Goal: Book appointment/travel/reservation

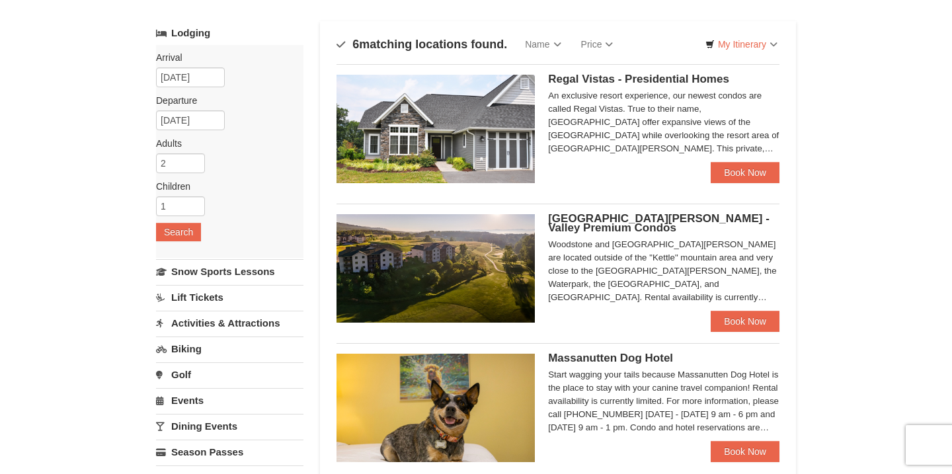
scroll to position [58, 0]
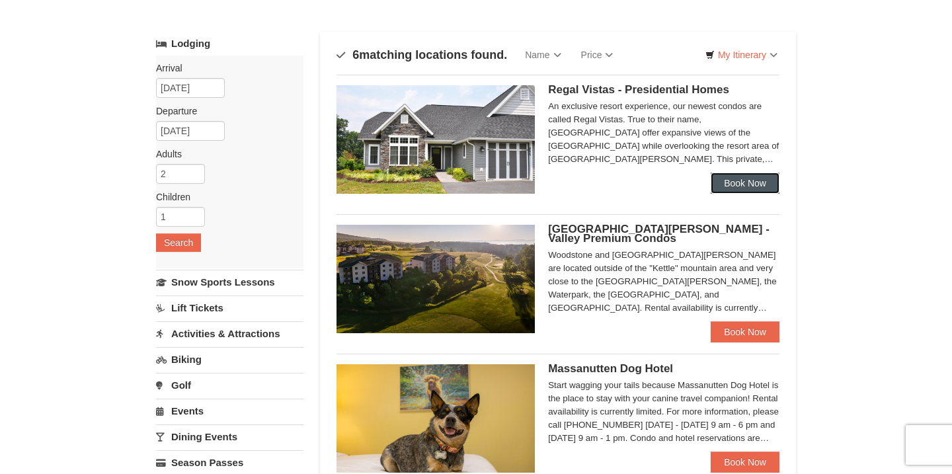
click at [727, 180] on link "Book Now" at bounding box center [745, 183] width 69 height 21
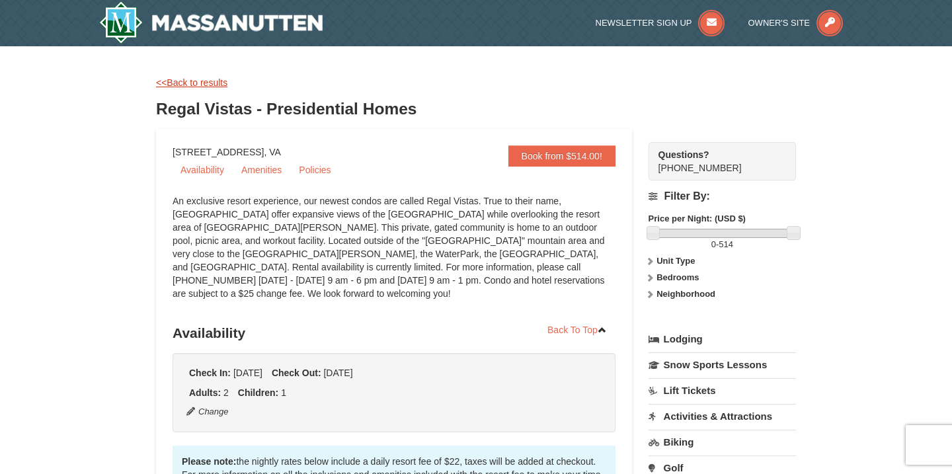
click at [210, 85] on link "<<Back to results" at bounding box center [191, 82] width 71 height 11
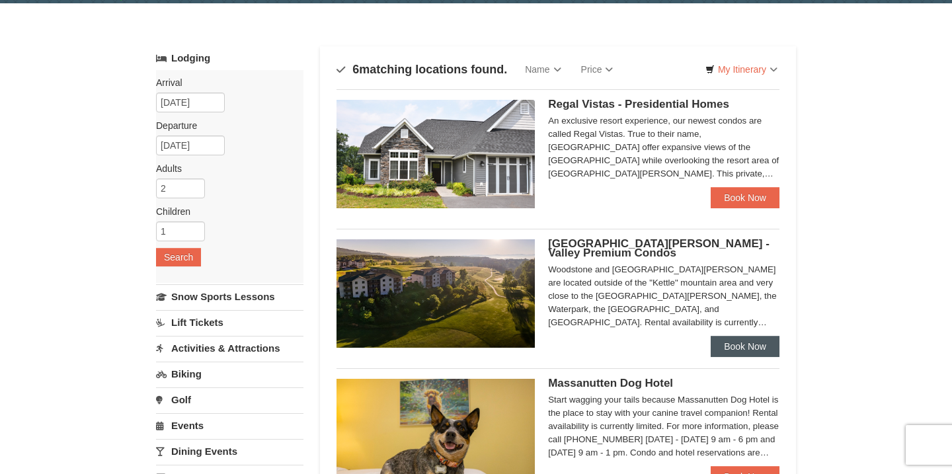
scroll to position [58, 0]
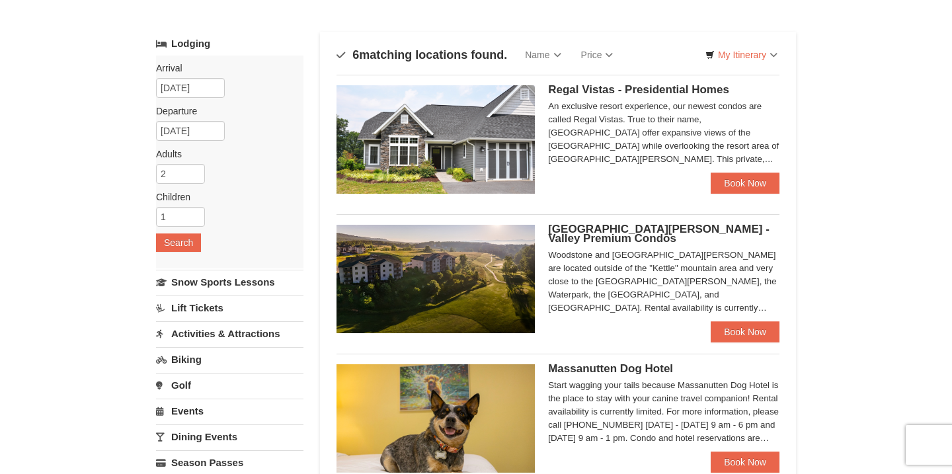
click at [738, 332] on link "Book Now" at bounding box center [745, 331] width 69 height 21
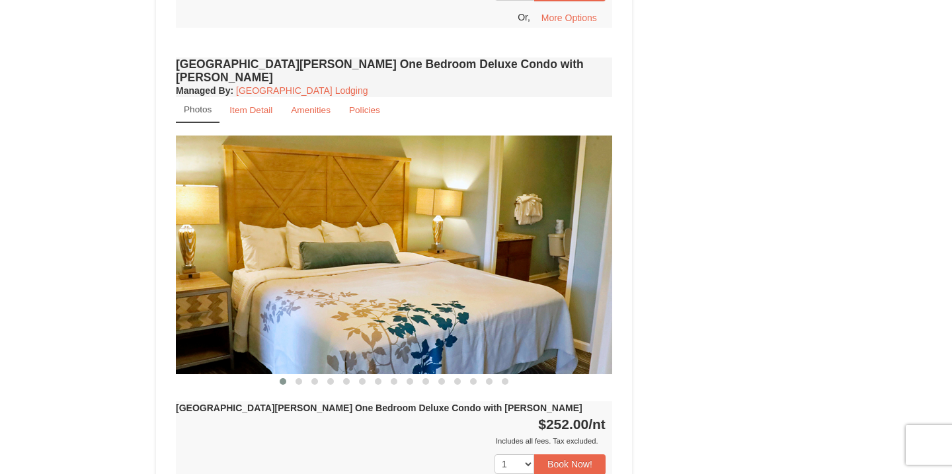
scroll to position [987, 0]
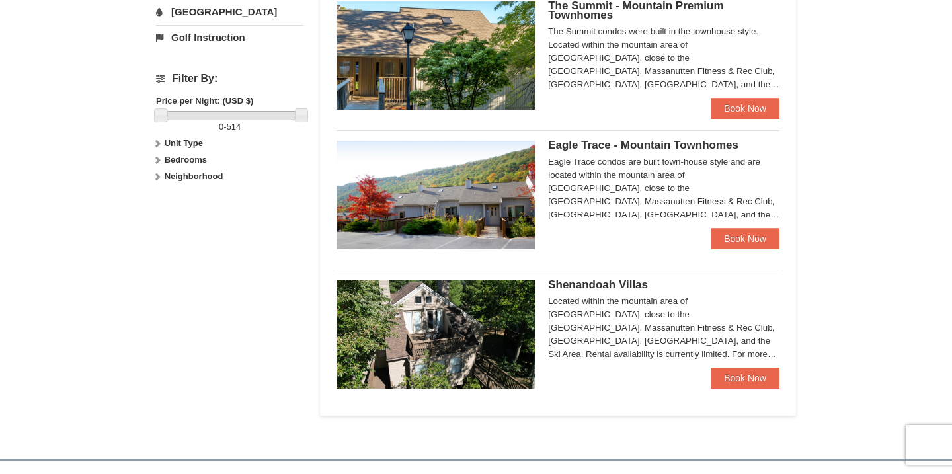
scroll to position [561, 0]
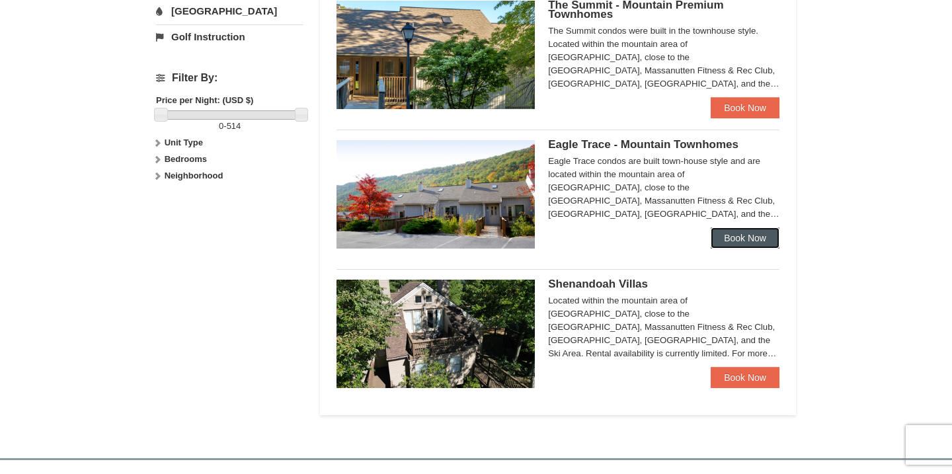
click at [752, 234] on link "Book Now" at bounding box center [745, 238] width 69 height 21
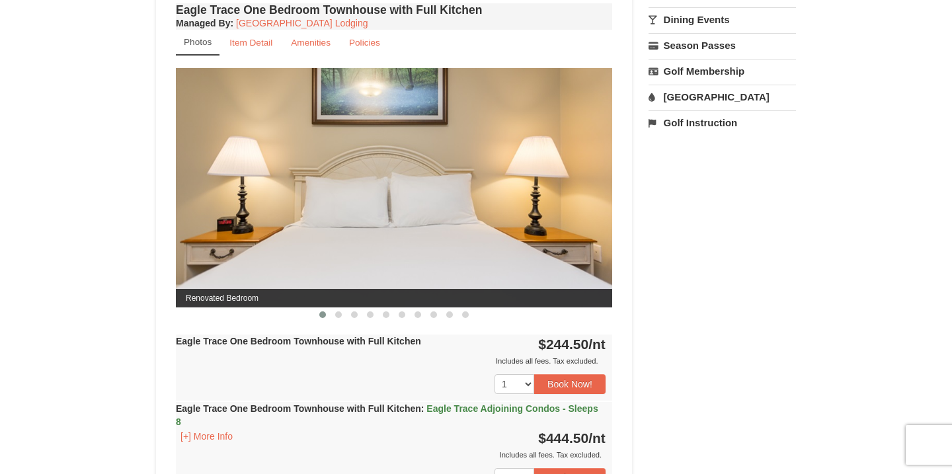
scroll to position [540, 0]
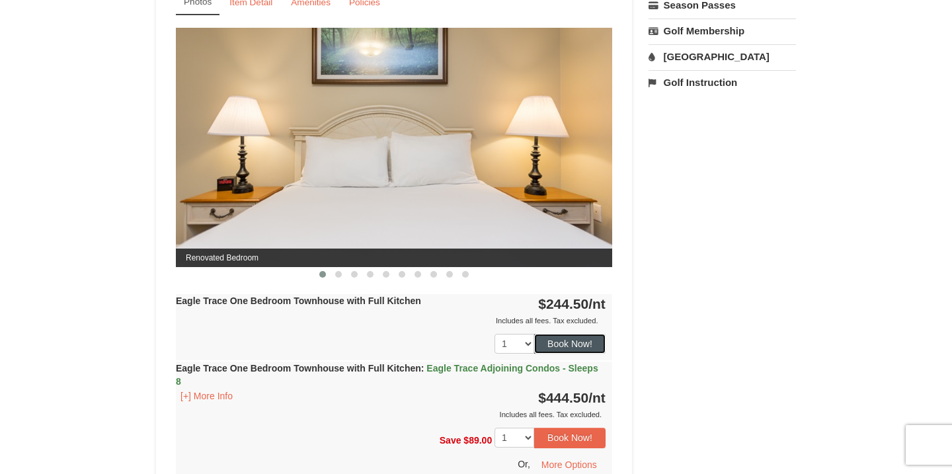
click at [569, 353] on button "Book Now!" at bounding box center [569, 344] width 71 height 20
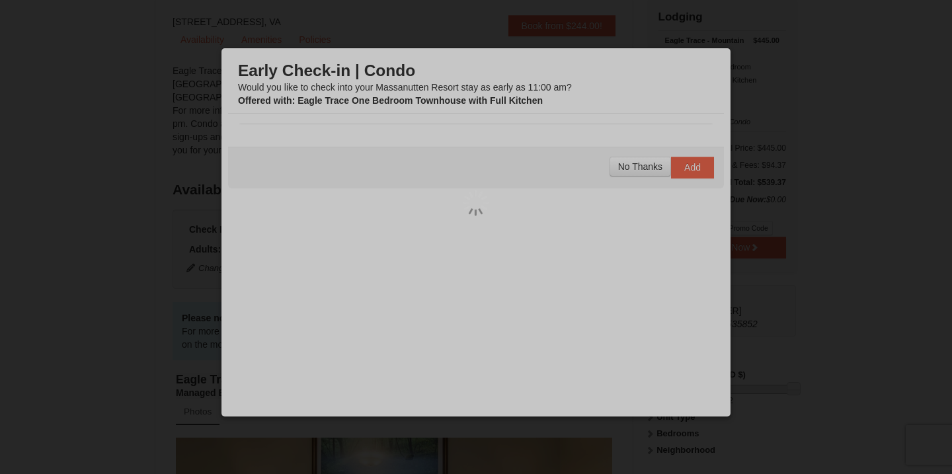
scroll to position [129, 0]
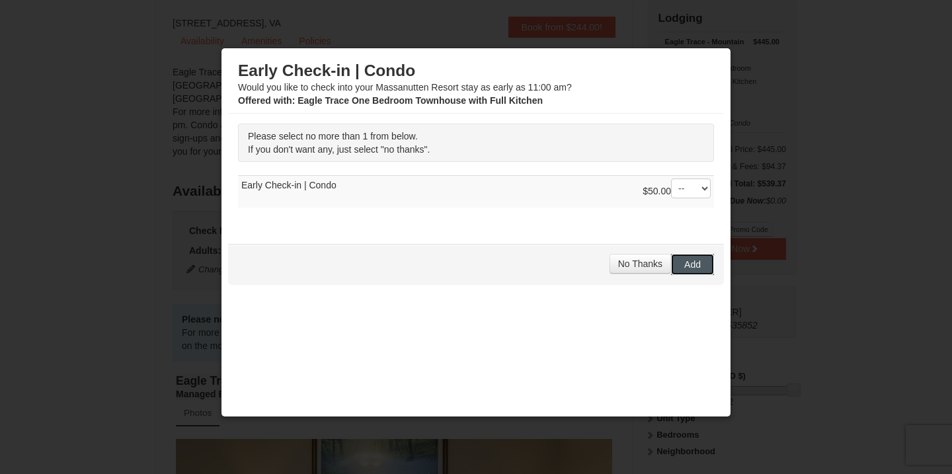
click at [685, 265] on span "Add" at bounding box center [693, 264] width 17 height 11
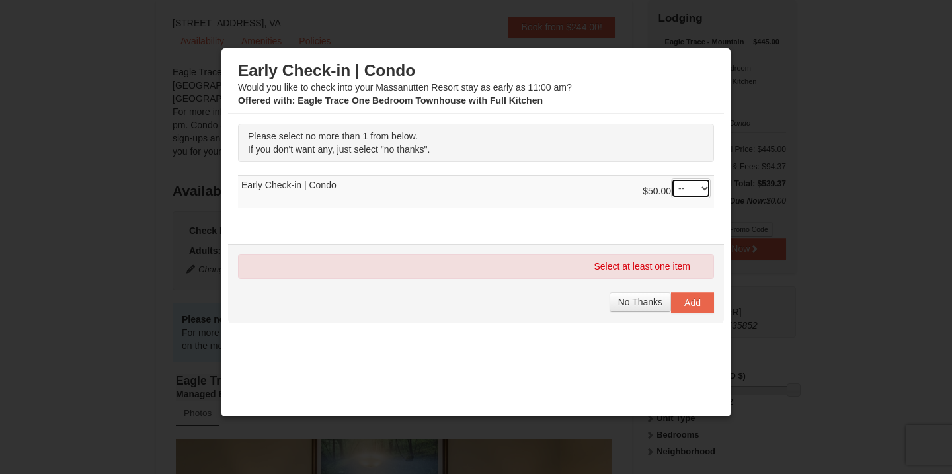
click at [700, 189] on select "-- 01" at bounding box center [691, 189] width 40 height 20
select select "1"
click at [671, 179] on select "-- 01" at bounding box center [691, 189] width 40 height 20
click at [688, 306] on span "Add" at bounding box center [693, 303] width 17 height 11
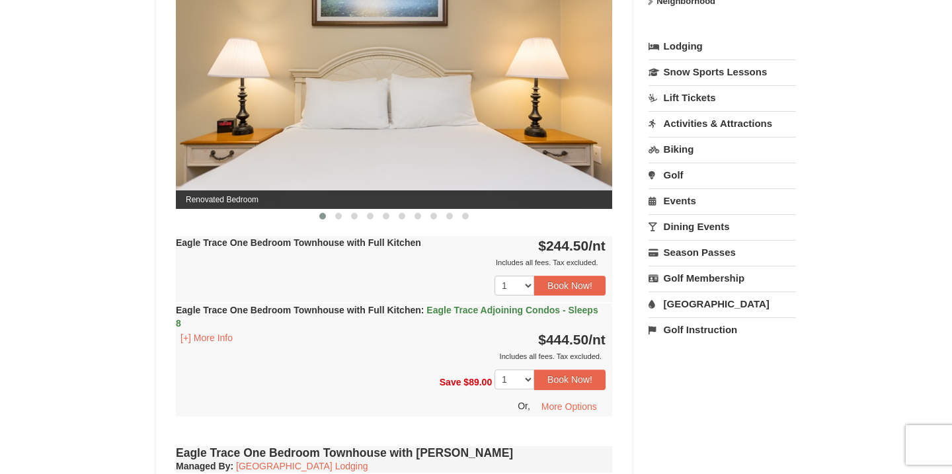
scroll to position [604, 0]
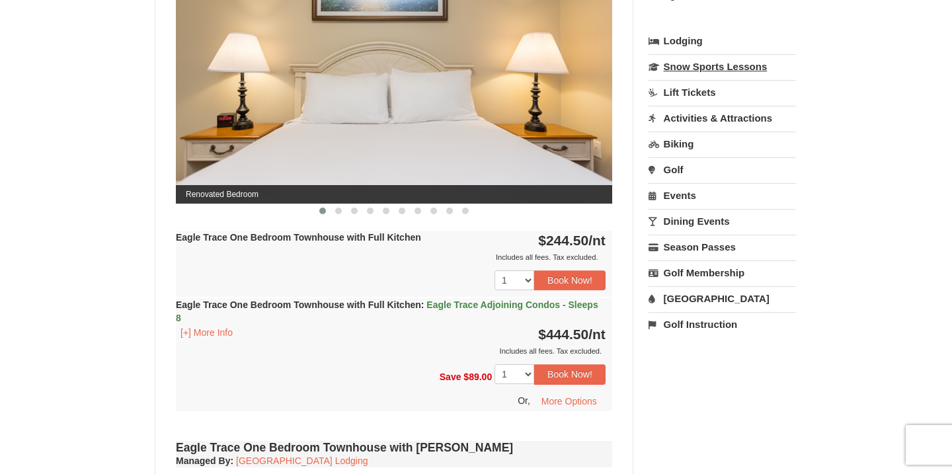
click at [720, 64] on link "Snow Sports Lessons" at bounding box center [723, 66] width 148 height 24
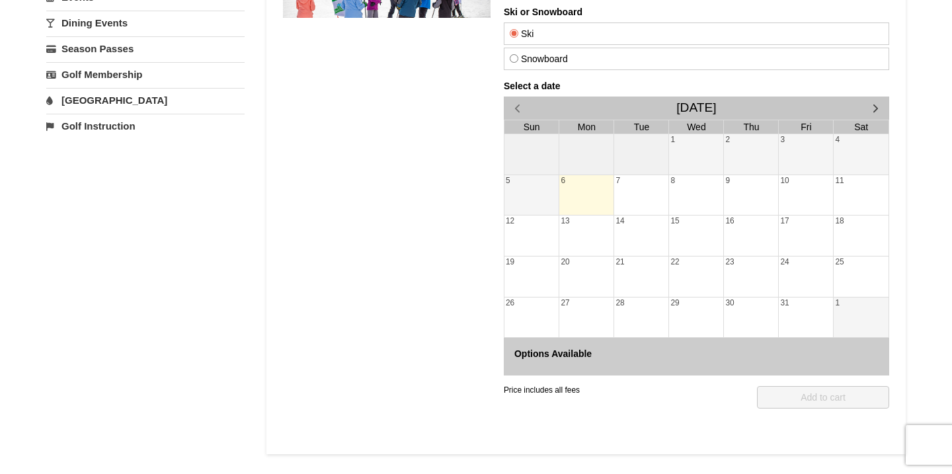
scroll to position [261, 0]
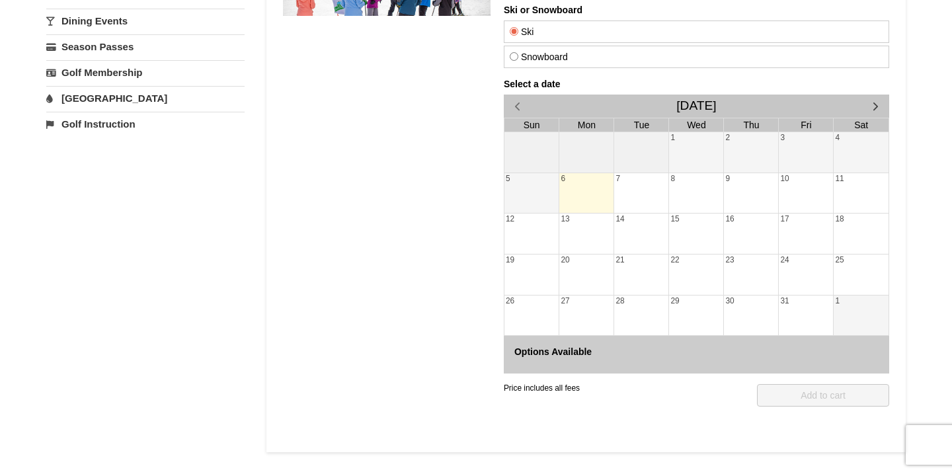
click at [846, 189] on div "11" at bounding box center [861, 193] width 55 height 40
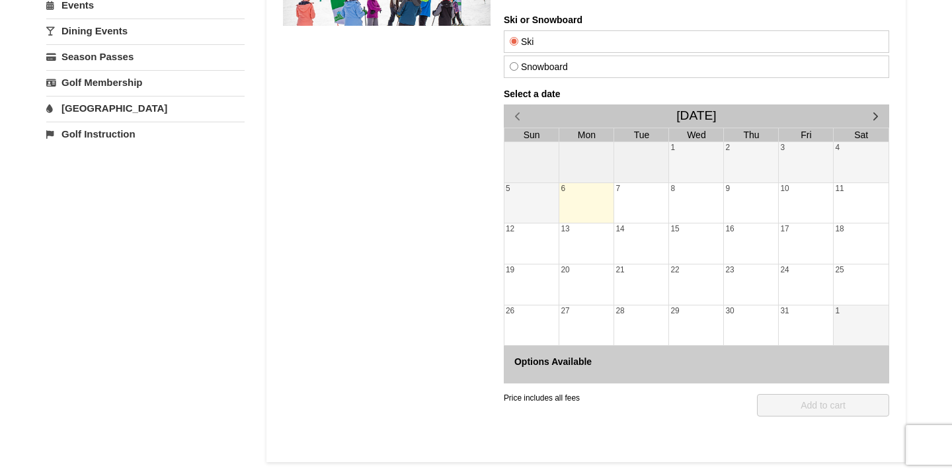
scroll to position [242, 0]
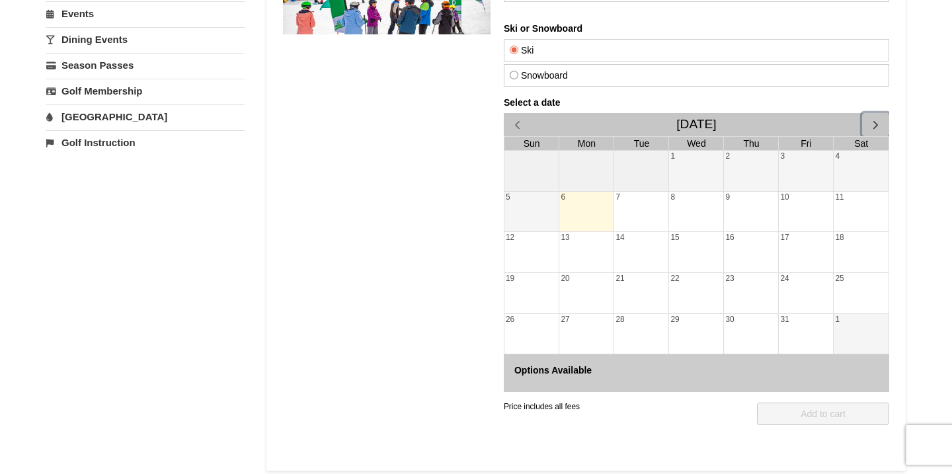
click at [872, 128] on span "button" at bounding box center [876, 125] width 14 height 14
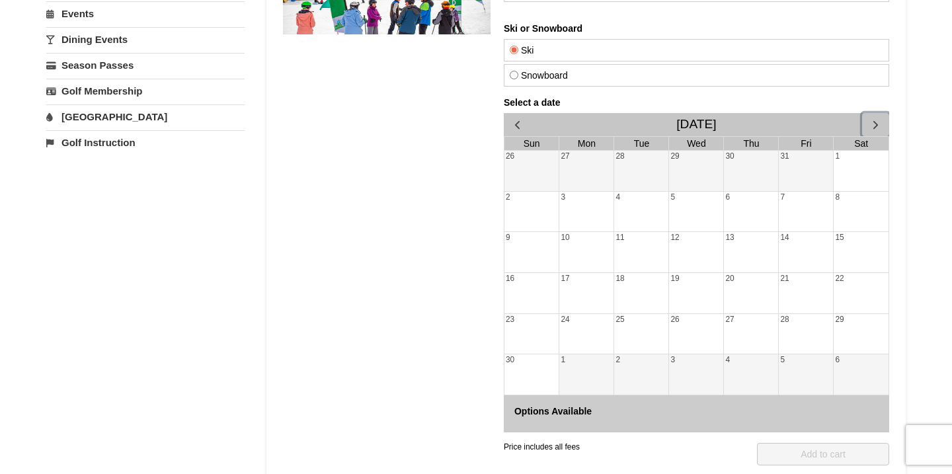
click at [872, 124] on span "button" at bounding box center [876, 125] width 14 height 14
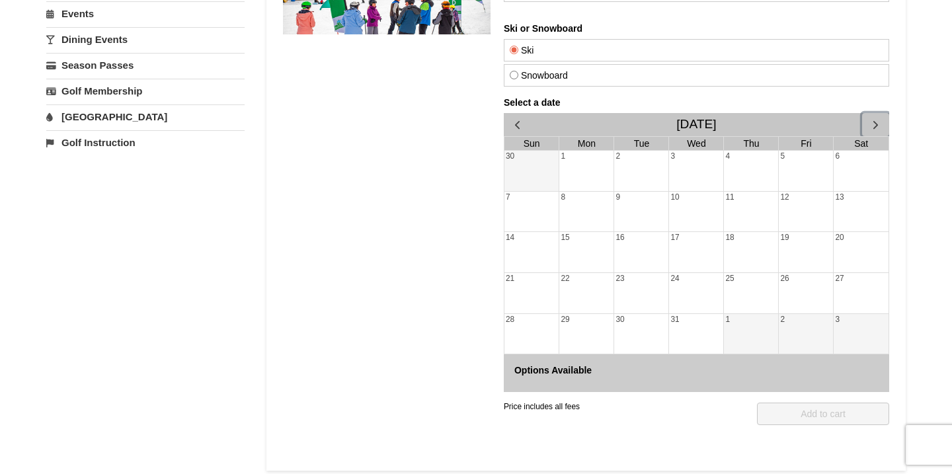
click at [873, 127] on span "button" at bounding box center [876, 125] width 14 height 14
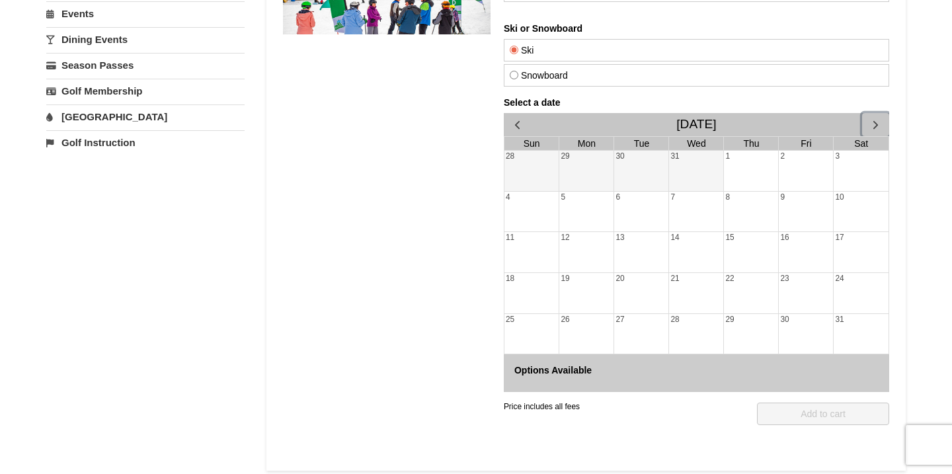
click at [873, 127] on span "button" at bounding box center [876, 125] width 14 height 14
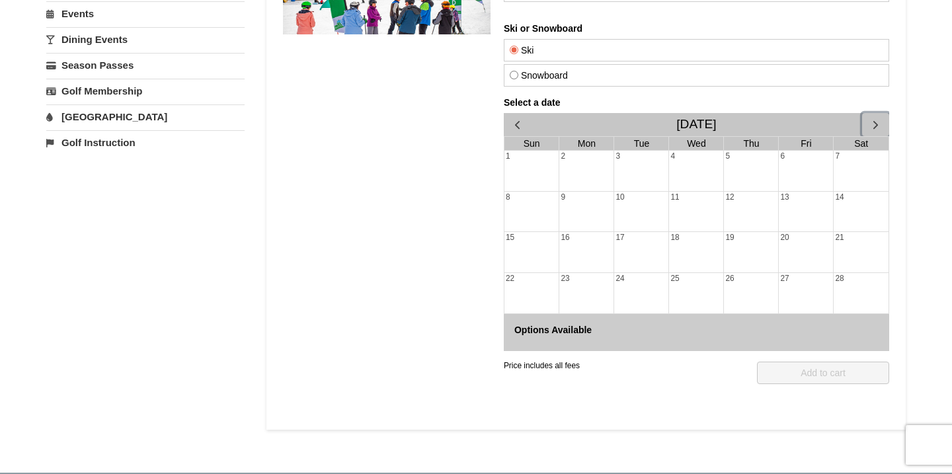
click at [873, 127] on span "button" at bounding box center [876, 125] width 14 height 14
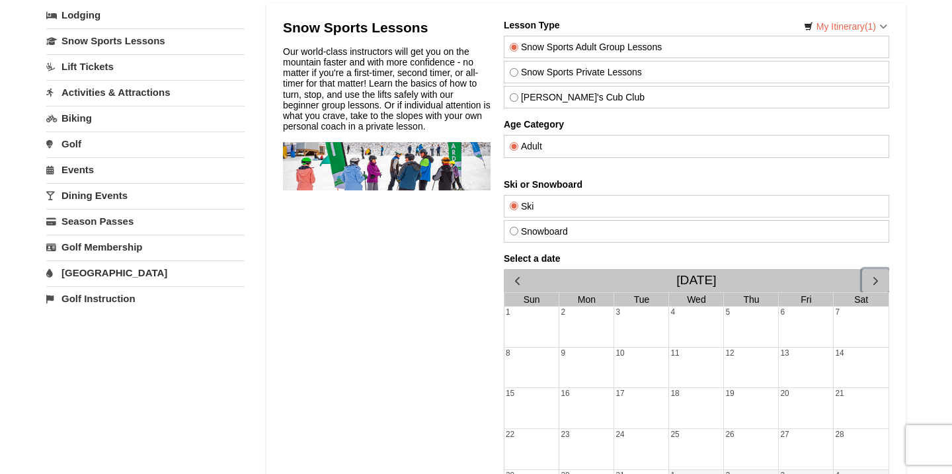
scroll to position [0, 0]
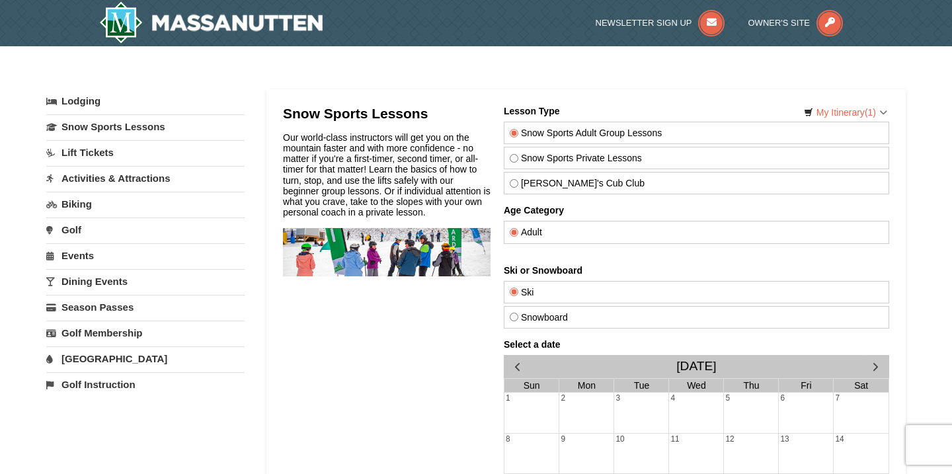
click at [90, 177] on link "Activities & Attractions" at bounding box center [145, 178] width 198 height 24
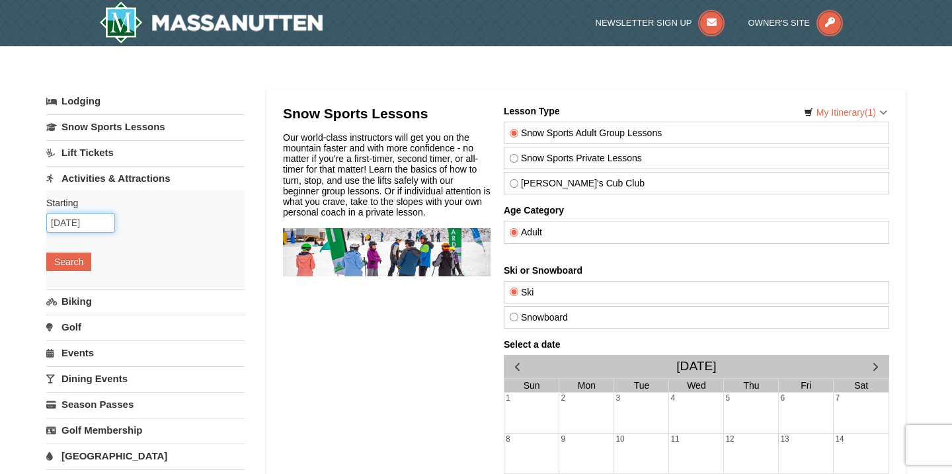
click at [81, 222] on input "10/06/2025" at bounding box center [80, 223] width 69 height 20
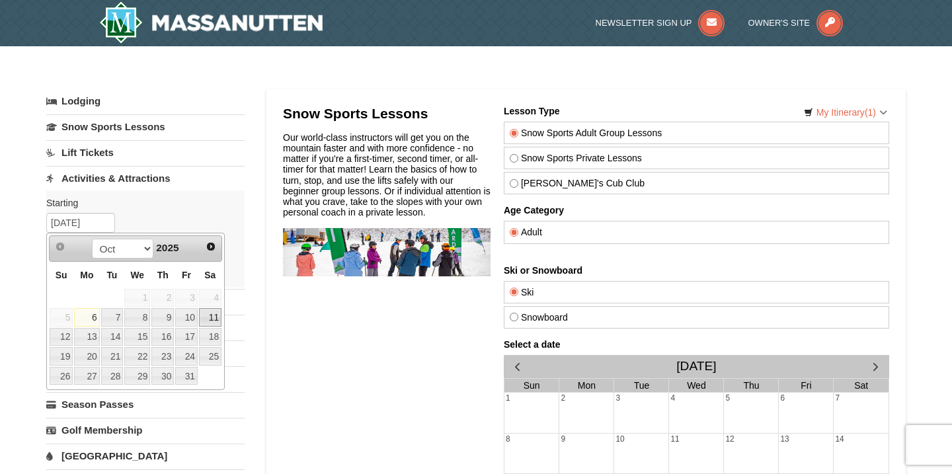
click at [216, 323] on link "11" at bounding box center [210, 317] width 22 height 19
type input "[DATE]"
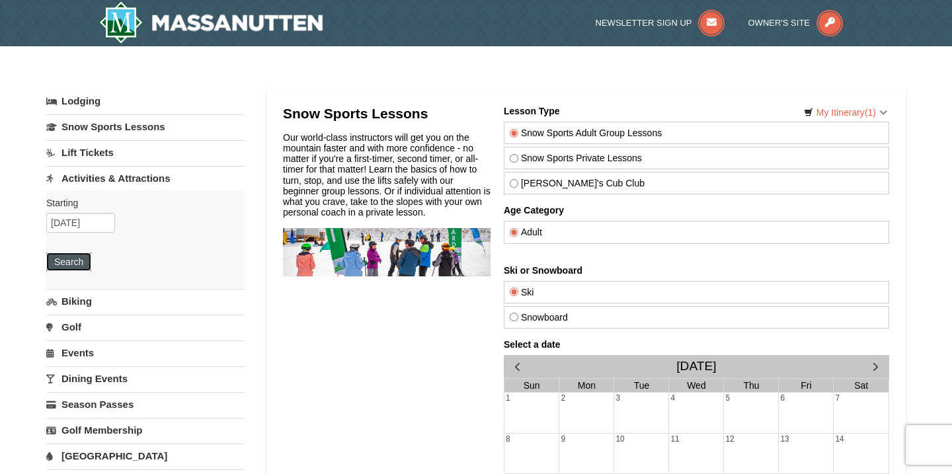
click at [71, 265] on button "Search" at bounding box center [68, 262] width 45 height 19
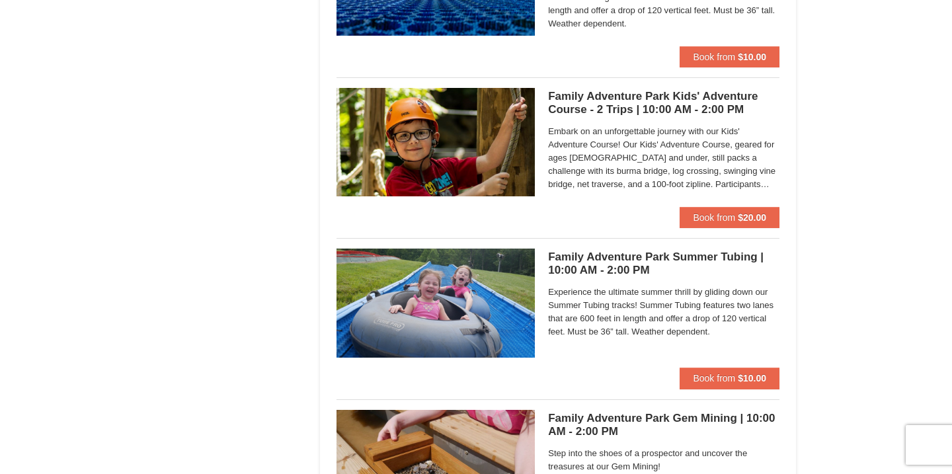
scroll to position [2788, 0]
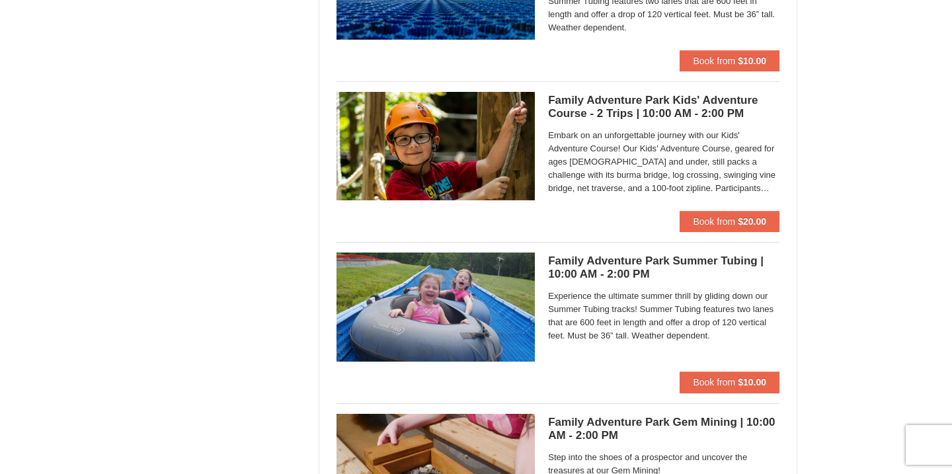
click at [714, 104] on h5 "Family Adventure Park Kids' Adventure Course - 2 Trips | 10:00 AM - 2:00 PM Mas…" at bounding box center [664, 107] width 232 height 26
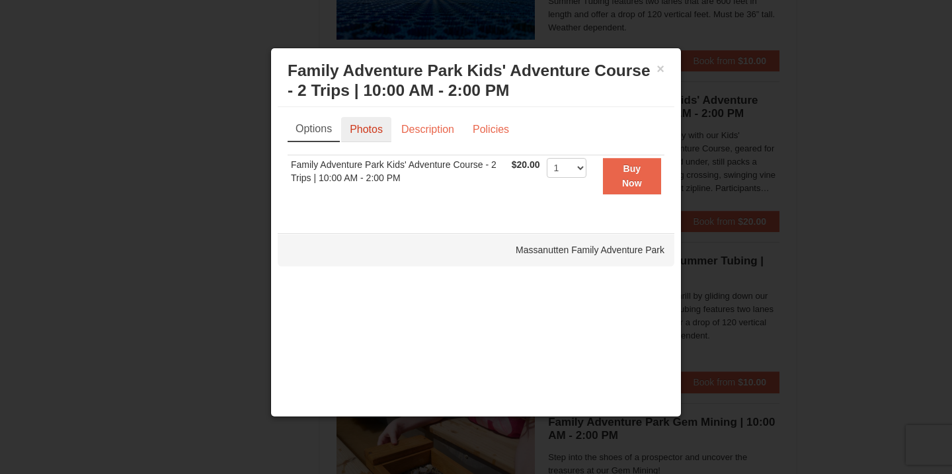
click at [368, 126] on link "Photos" at bounding box center [366, 129] width 50 height 25
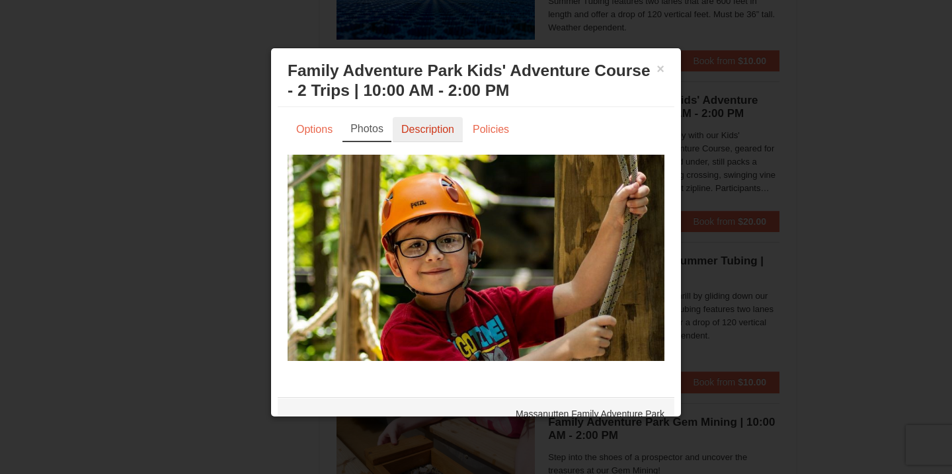
click at [424, 122] on link "Description" at bounding box center [428, 129] width 70 height 25
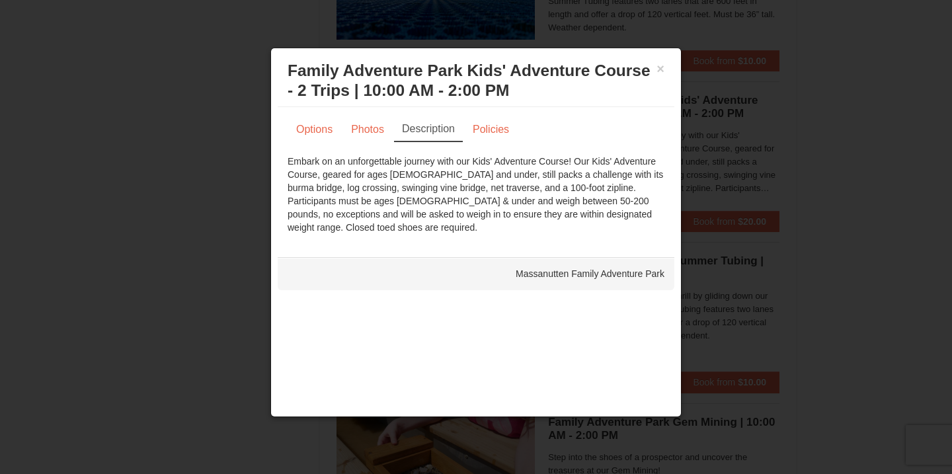
click at [227, 187] on div at bounding box center [476, 237] width 952 height 474
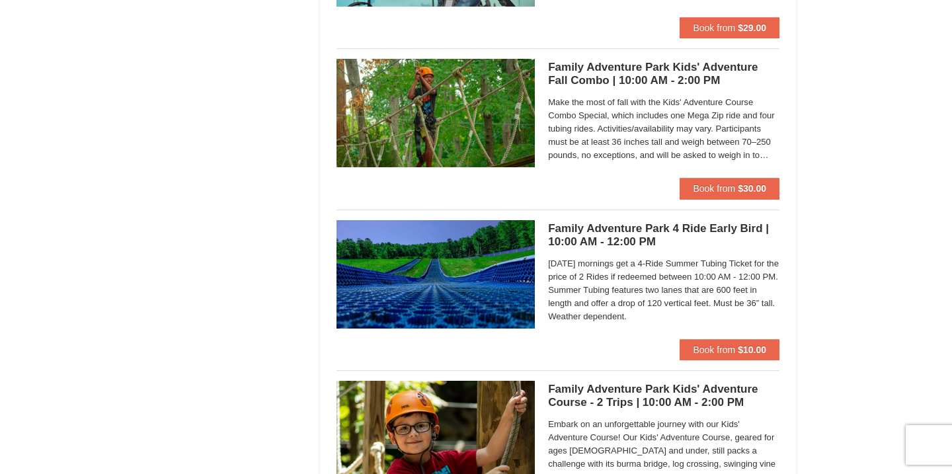
scroll to position [2498, 0]
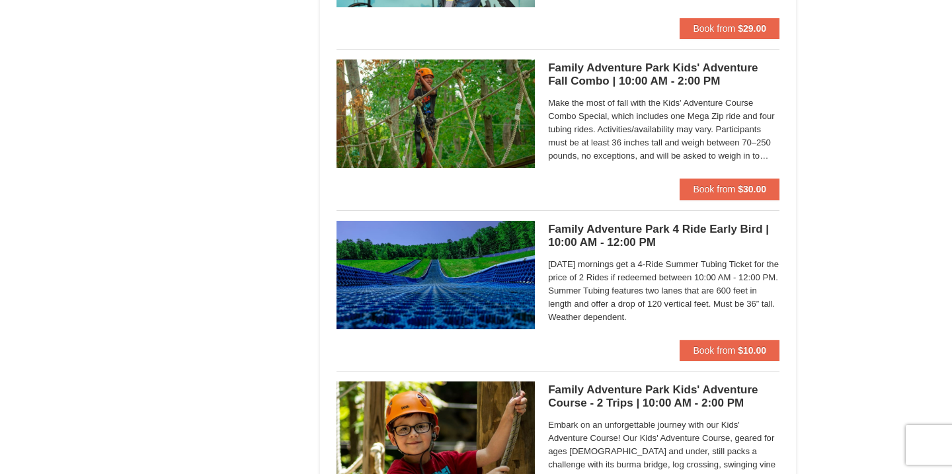
click at [500, 264] on img at bounding box center [436, 275] width 198 height 108
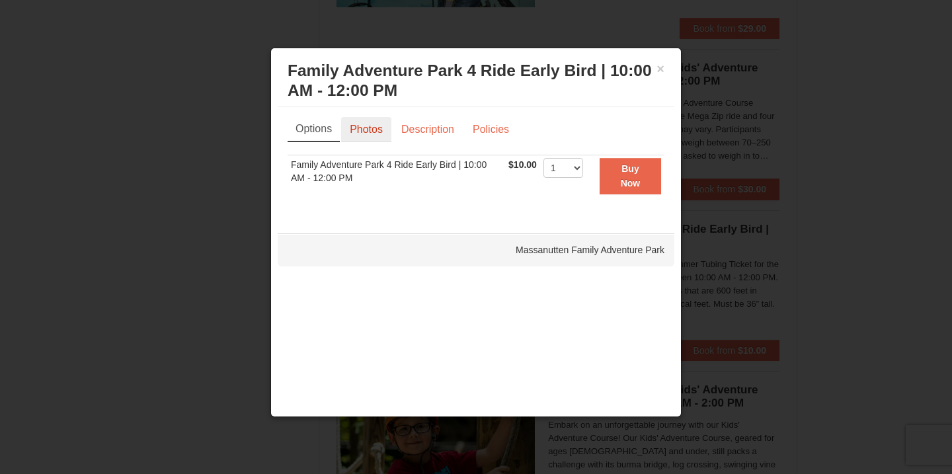
click at [371, 121] on link "Photos" at bounding box center [366, 129] width 50 height 25
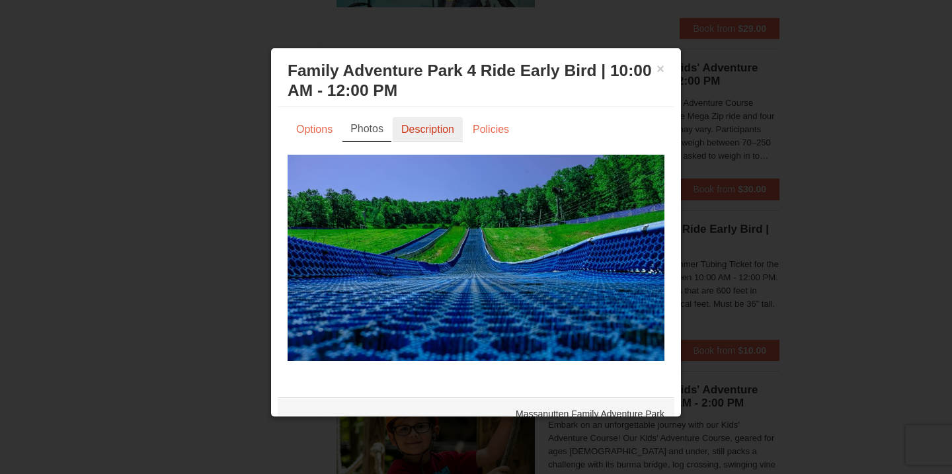
click at [428, 128] on link "Description" at bounding box center [428, 129] width 70 height 25
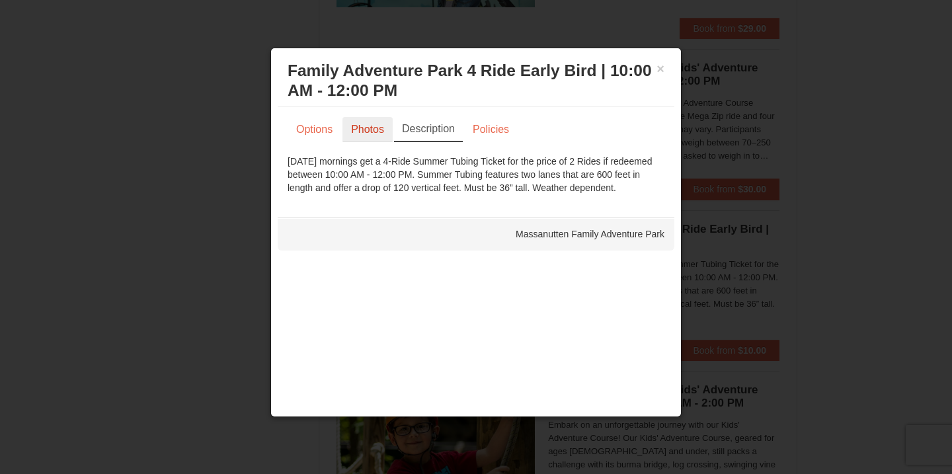
click at [356, 128] on link "Photos" at bounding box center [368, 129] width 50 height 25
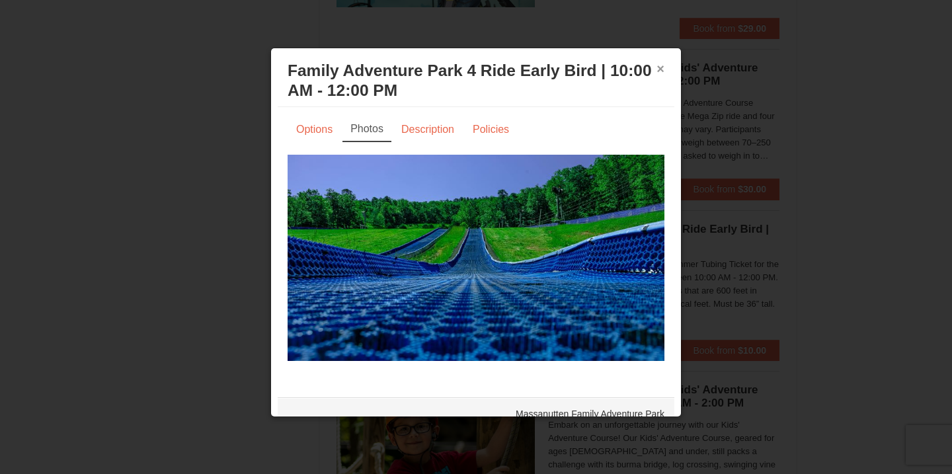
click at [663, 69] on button "×" at bounding box center [661, 68] width 8 height 13
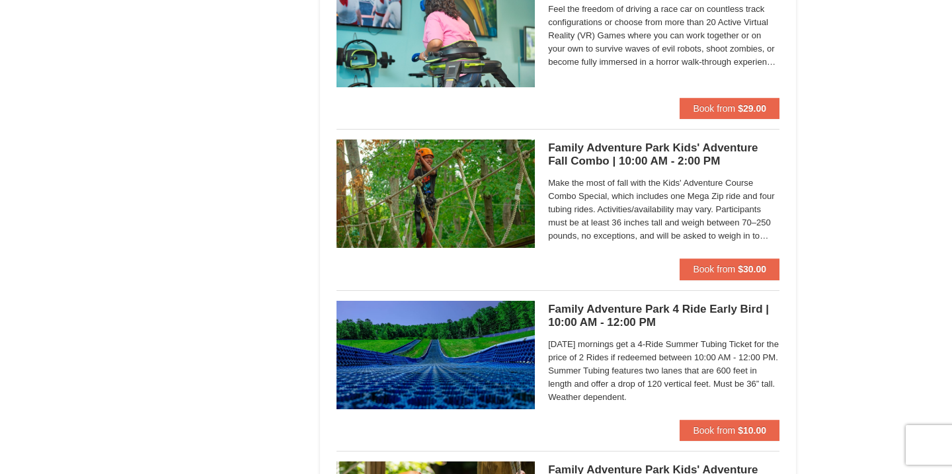
scroll to position [2418, 0]
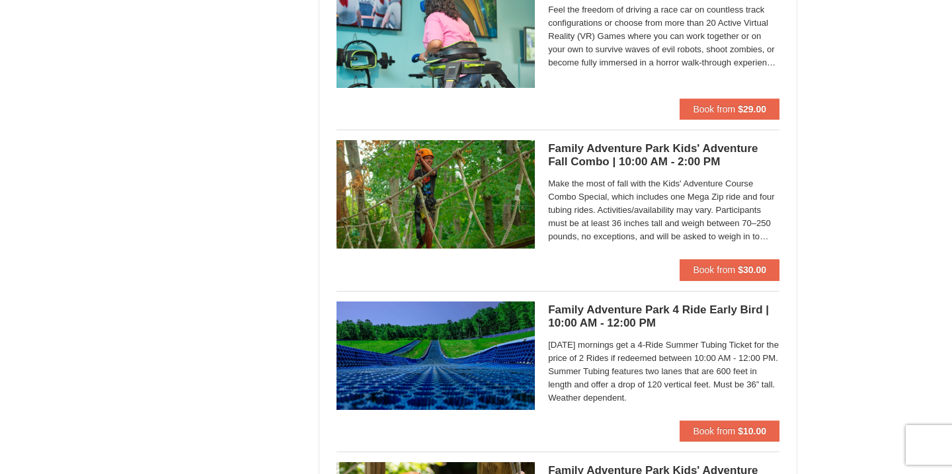
click at [631, 149] on h5 "Family Adventure Park Kids' Adventure Fall Combo | 10:00 AM - 2:00 PM Massanutt…" at bounding box center [664, 155] width 232 height 26
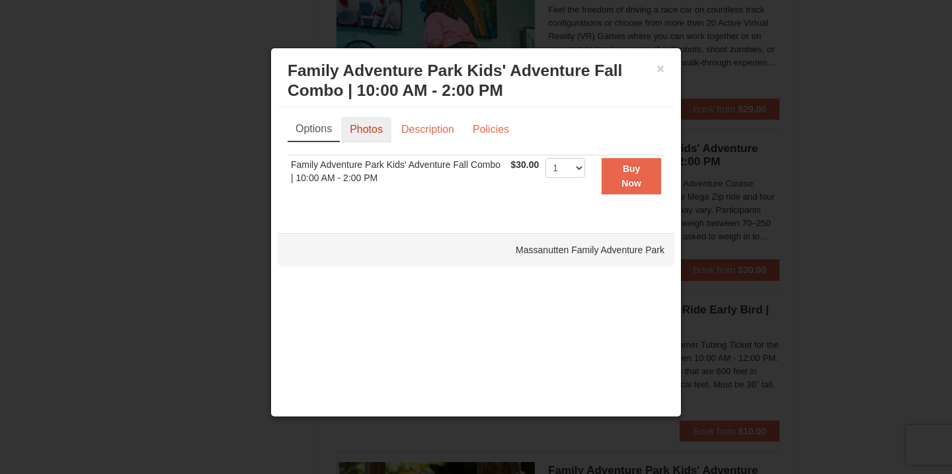
click at [356, 130] on link "Photos" at bounding box center [366, 129] width 50 height 25
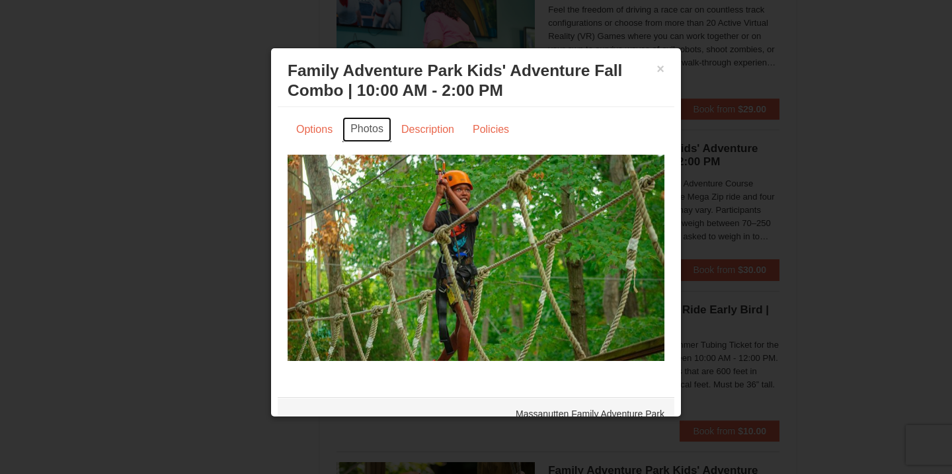
scroll to position [20, 0]
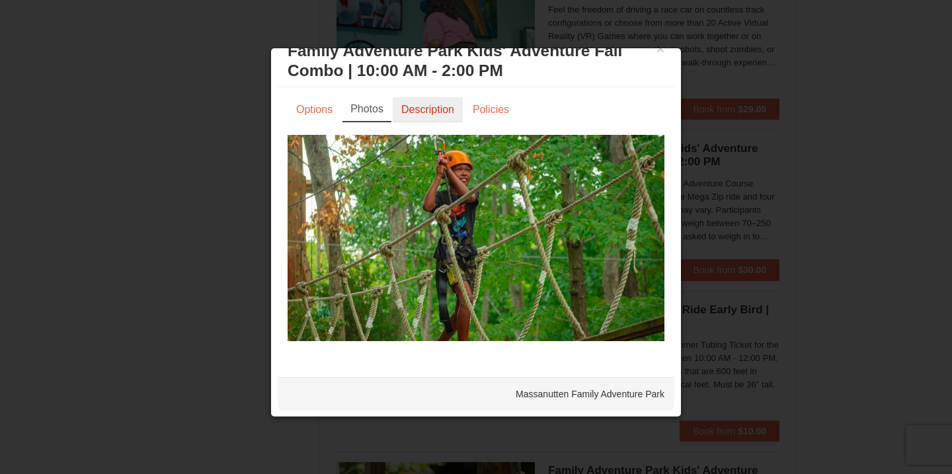
click at [434, 108] on link "Description" at bounding box center [428, 109] width 70 height 25
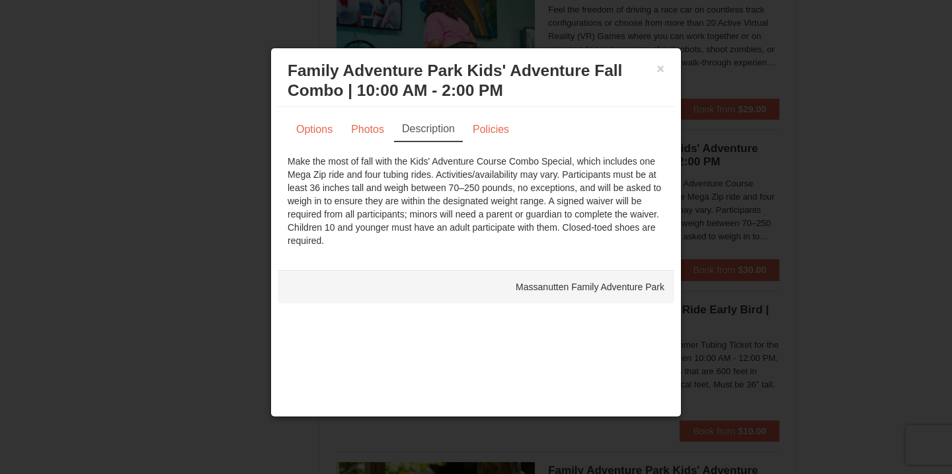
scroll to position [0, 0]
click at [231, 267] on div at bounding box center [476, 237] width 952 height 474
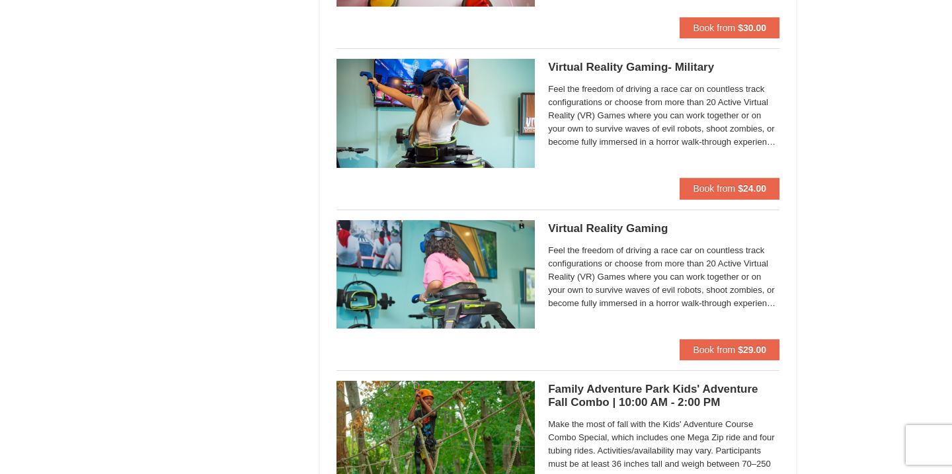
scroll to position [2177, 0]
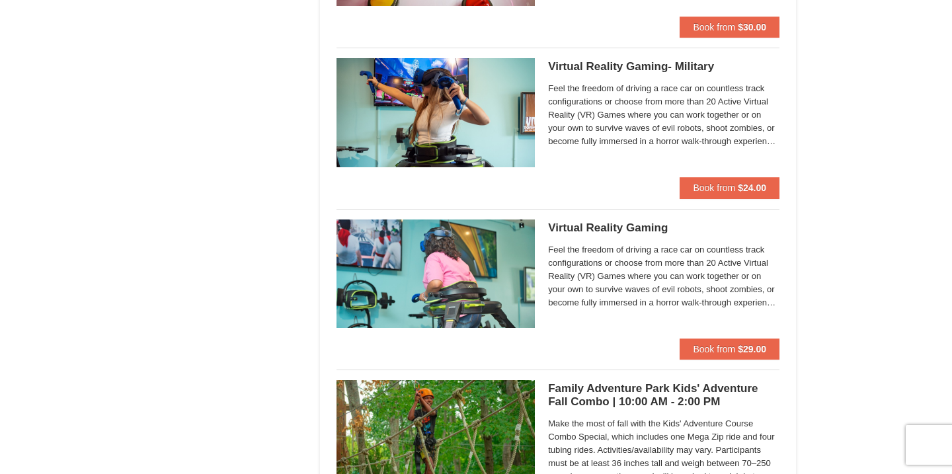
click at [443, 283] on img at bounding box center [436, 274] width 198 height 108
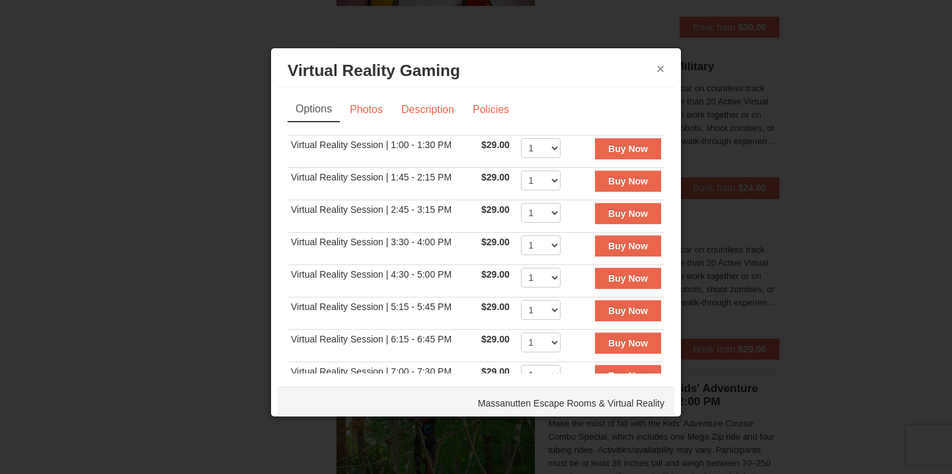
click at [660, 70] on button "×" at bounding box center [661, 68] width 8 height 13
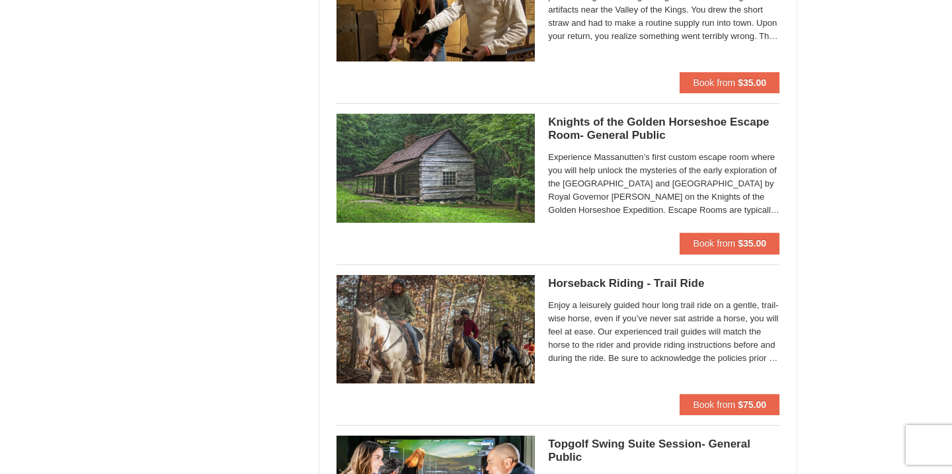
scroll to position [1326, 0]
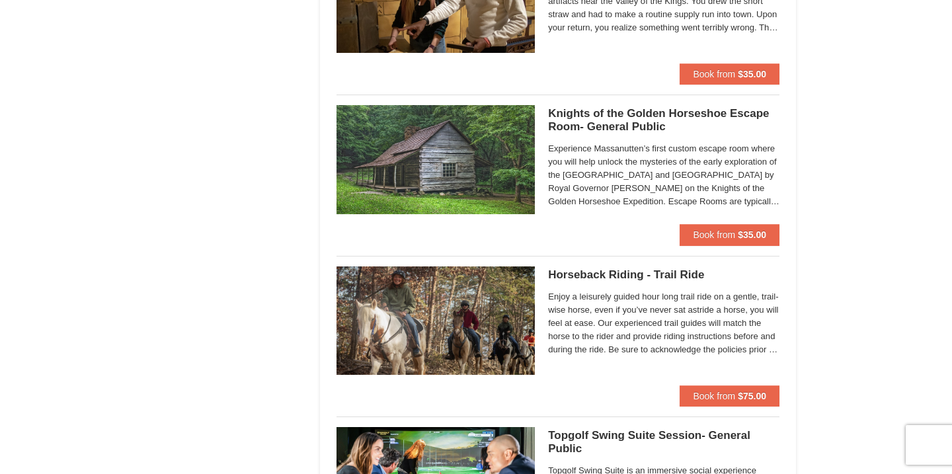
click at [497, 317] on img at bounding box center [436, 321] width 198 height 108
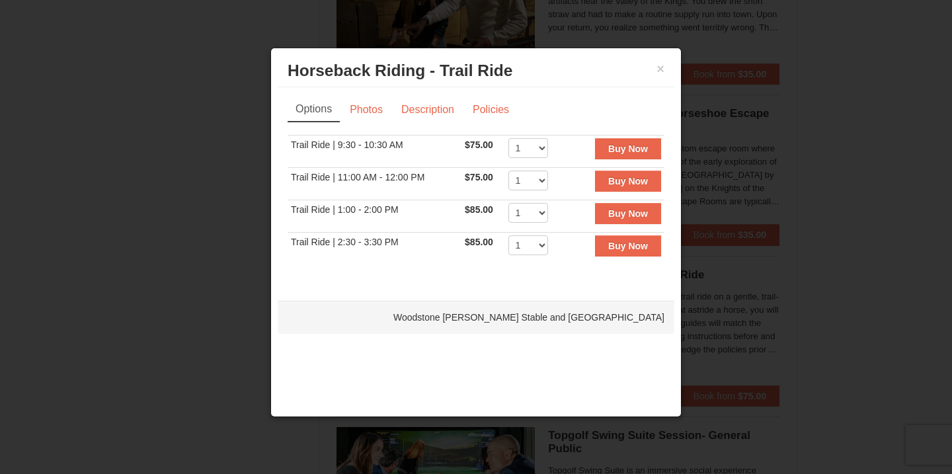
click at [243, 258] on div at bounding box center [476, 237] width 952 height 474
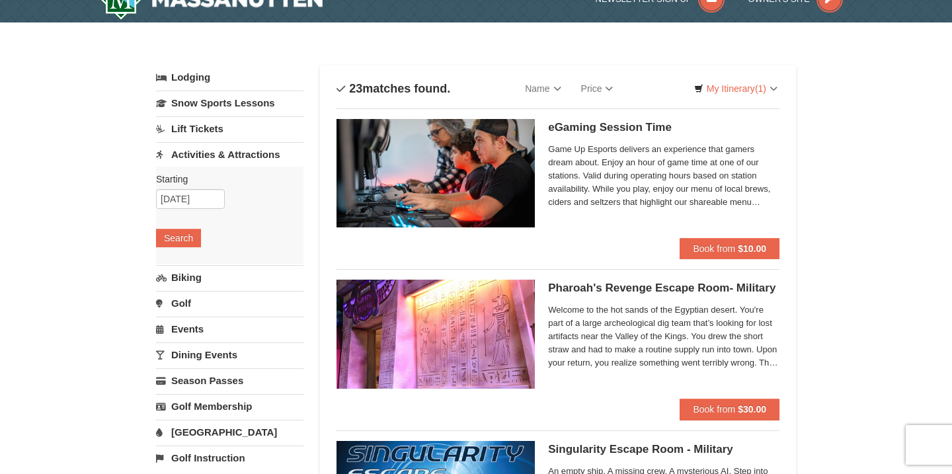
scroll to position [0, 0]
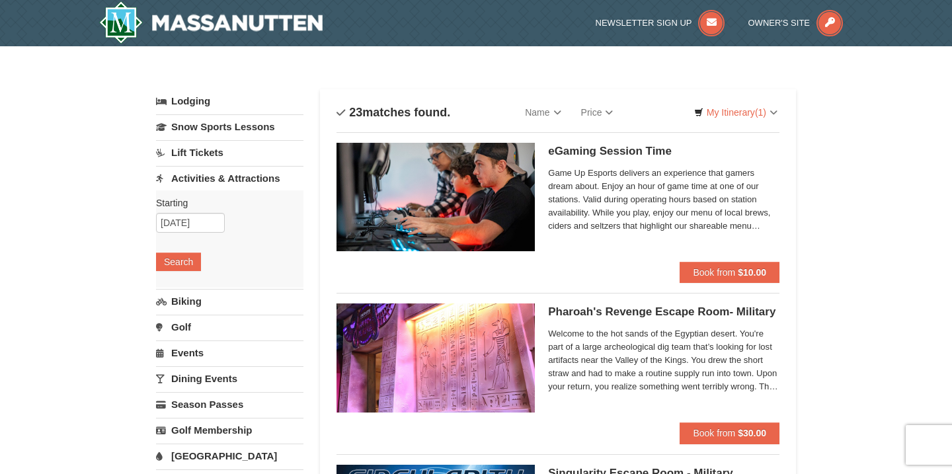
click at [188, 361] on link "Events" at bounding box center [230, 353] width 148 height 24
click at [183, 337] on button "Search" at bounding box center [178, 339] width 45 height 19
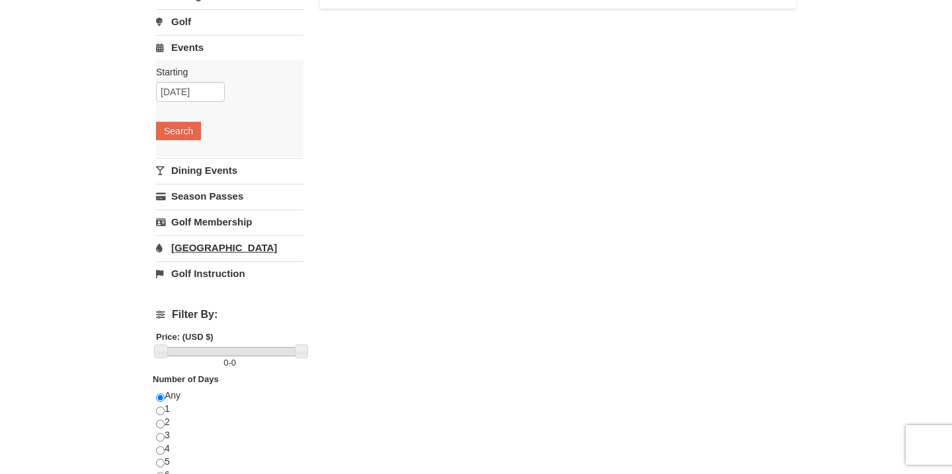
scroll to position [212, 0]
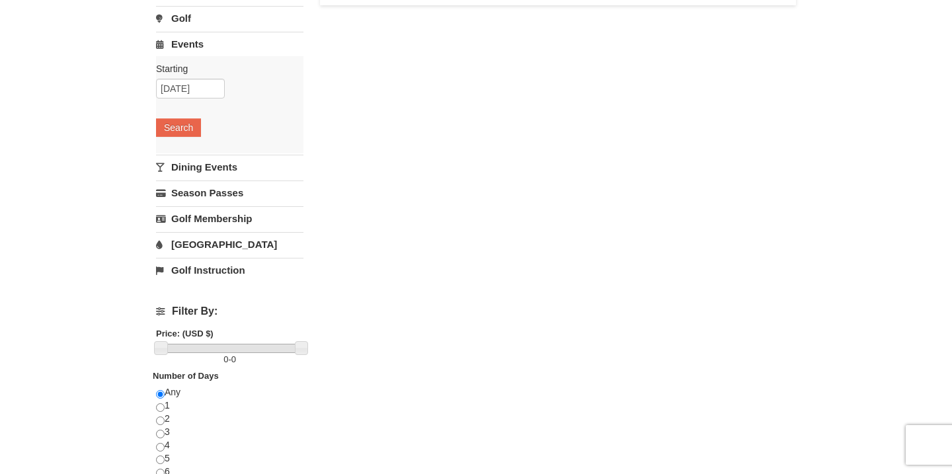
click at [197, 245] on link "[GEOGRAPHIC_DATA]" at bounding box center [230, 244] width 148 height 24
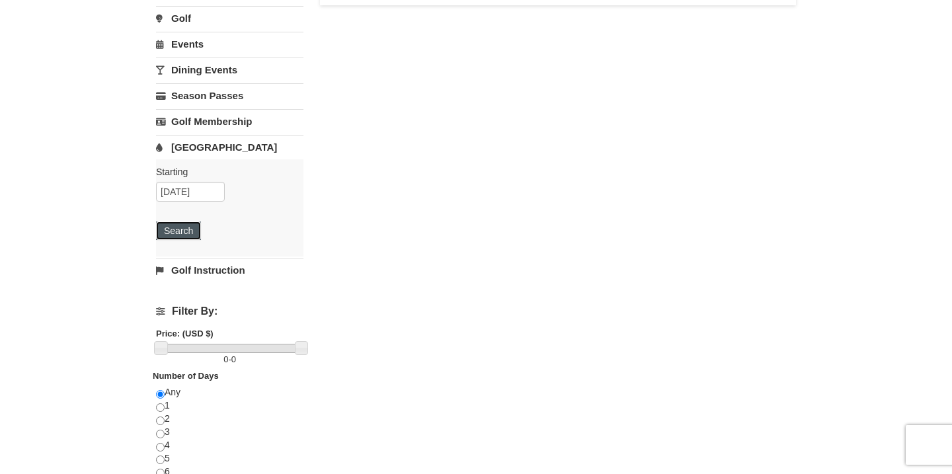
click at [181, 230] on button "Search" at bounding box center [178, 231] width 45 height 19
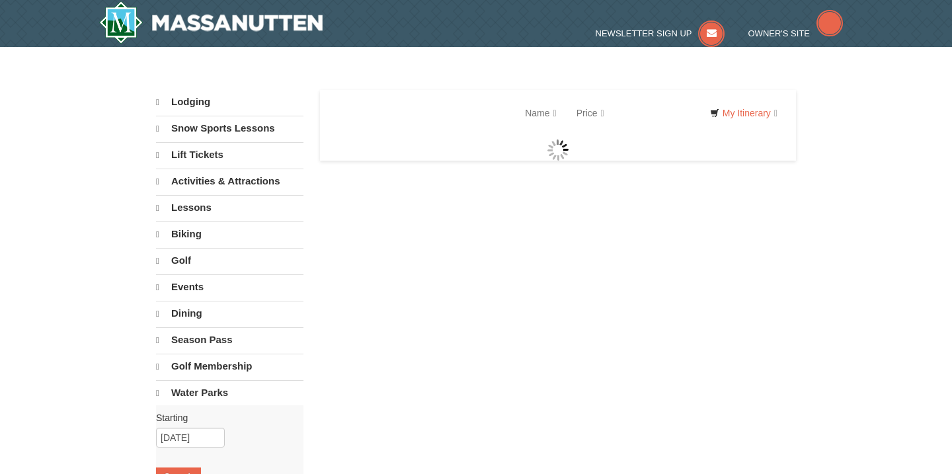
select select "10"
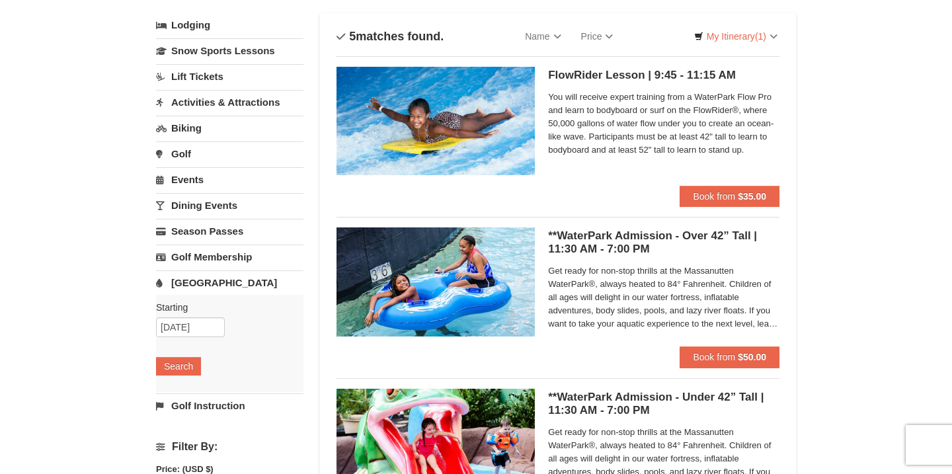
scroll to position [75, 0]
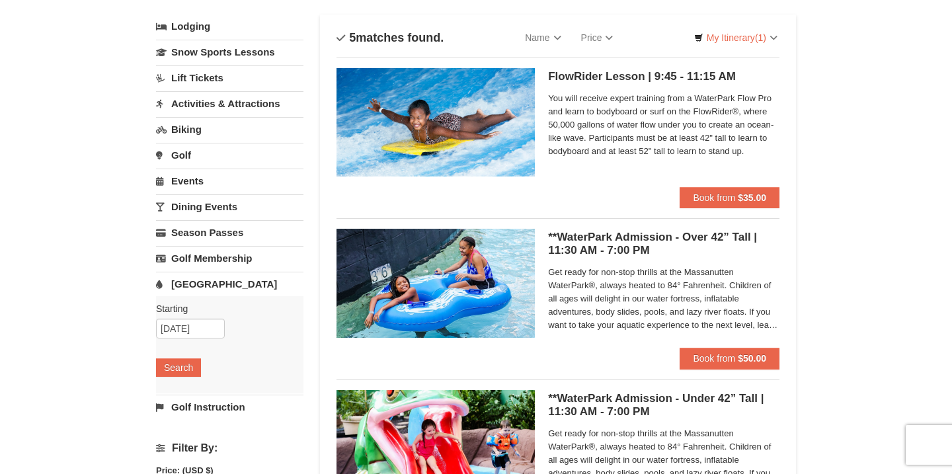
click at [199, 202] on link "Dining Events" at bounding box center [230, 206] width 148 height 24
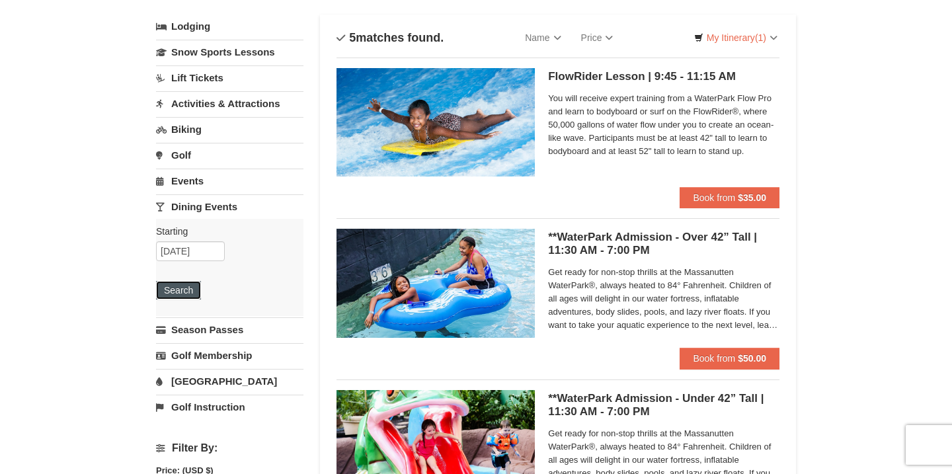
click at [175, 294] on button "Search" at bounding box center [178, 290] width 45 height 19
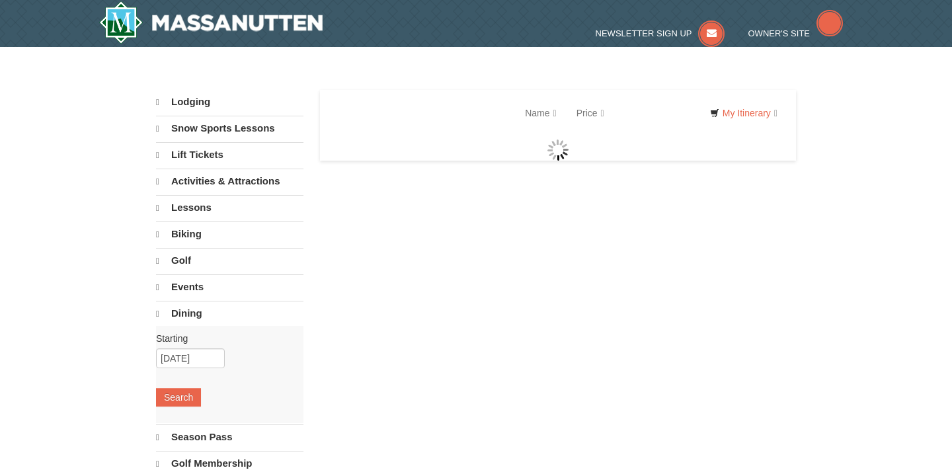
select select "10"
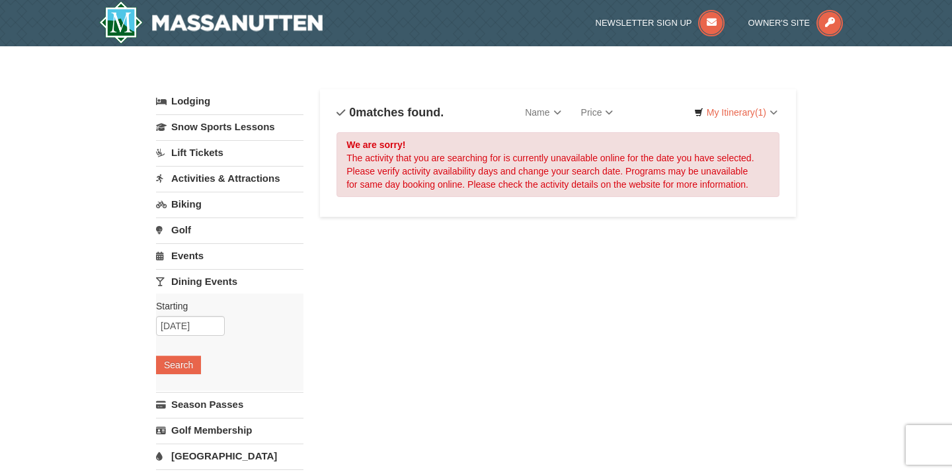
click at [194, 155] on link "Lift Tickets" at bounding box center [230, 152] width 148 height 24
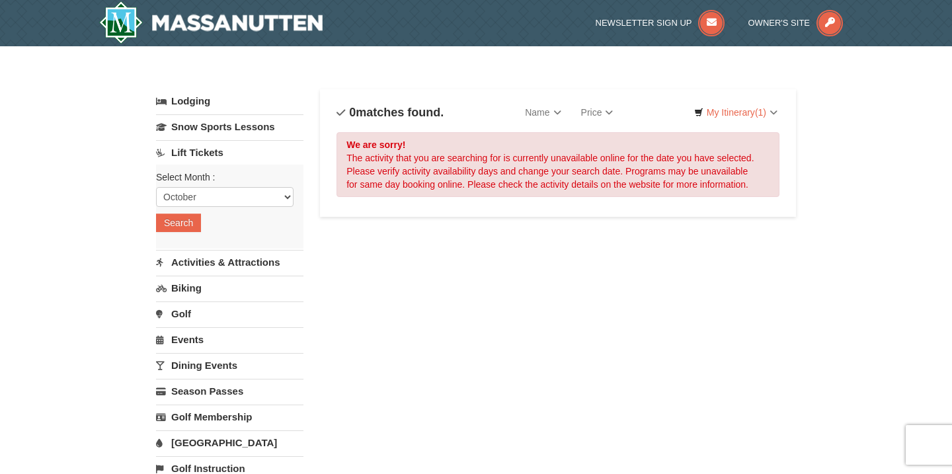
click at [176, 207] on div "Select Month : Please format dates MM/DD/YYYY October November December January…" at bounding box center [230, 207] width 148 height 84
click at [173, 224] on button "Search" at bounding box center [178, 223] width 45 height 19
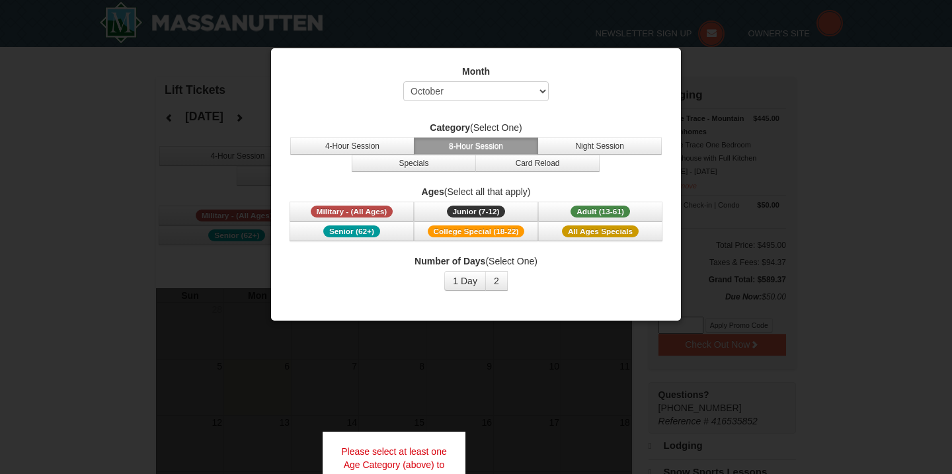
select select "10"
click at [114, 280] on div at bounding box center [476, 237] width 952 height 474
click at [737, 103] on div at bounding box center [476, 237] width 952 height 474
click at [372, 212] on span "Military - (All Ages)" at bounding box center [352, 212] width 83 height 12
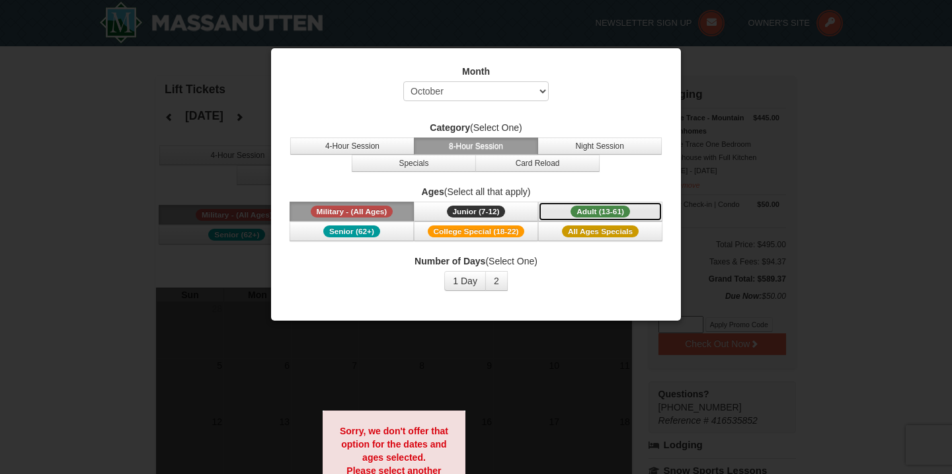
click at [596, 212] on span "Adult (13-61)" at bounding box center [601, 212] width 60 height 12
click at [495, 281] on button "2" at bounding box center [497, 281] width 22 height 20
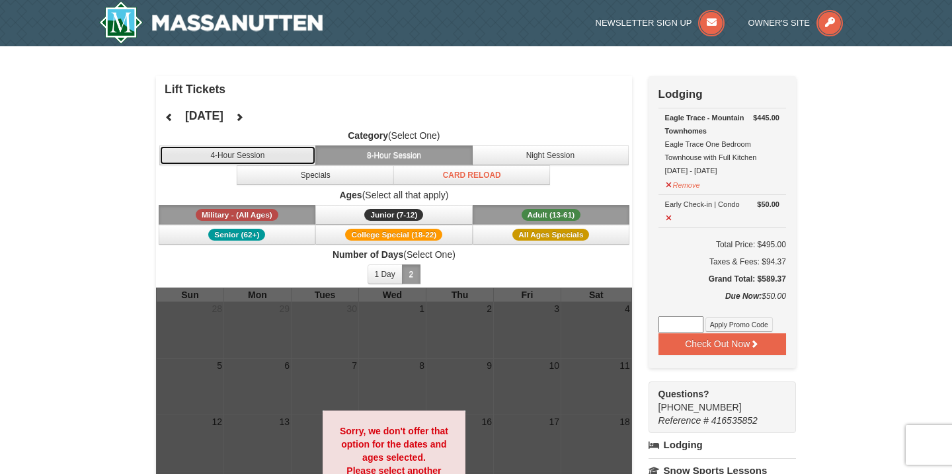
click at [264, 149] on button "4-Hour Session" at bounding box center [237, 156] width 157 height 20
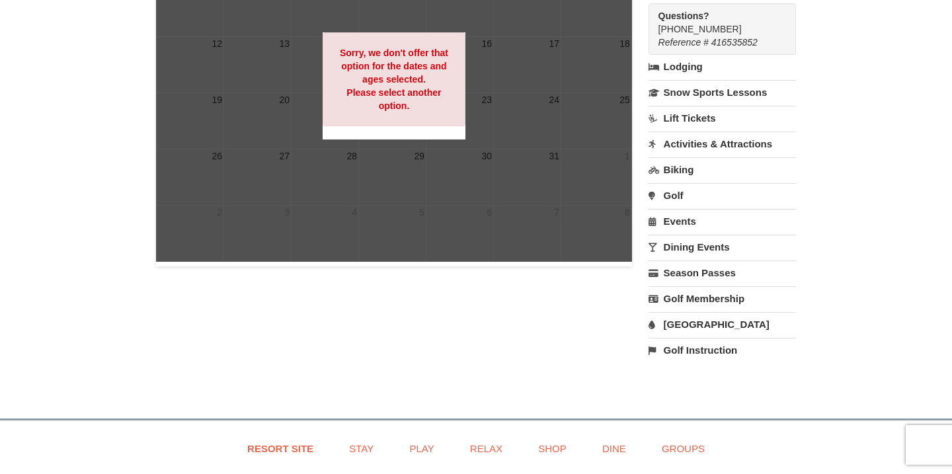
scroll to position [380, 0]
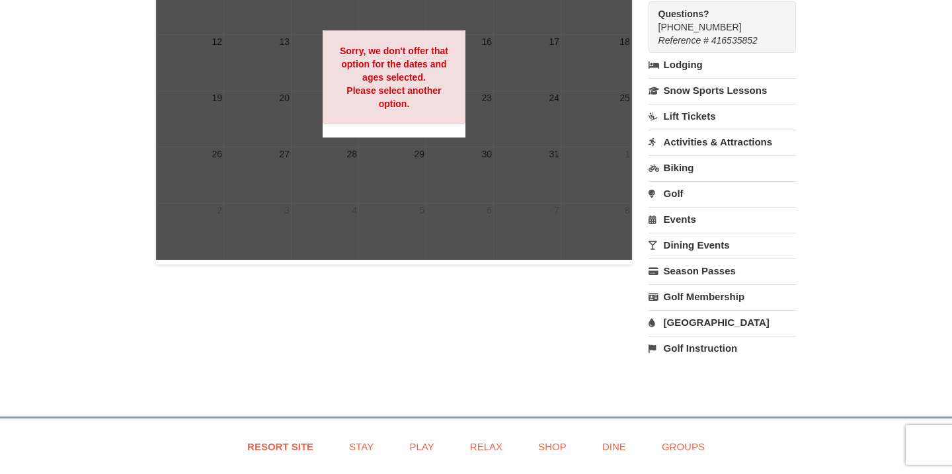
click at [687, 325] on link "[GEOGRAPHIC_DATA]" at bounding box center [723, 322] width 148 height 24
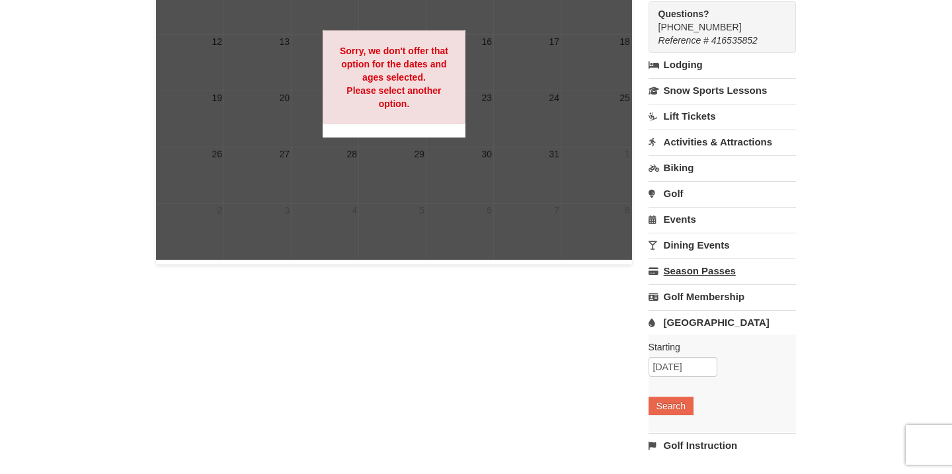
click at [689, 269] on link "Season Passes" at bounding box center [723, 271] width 148 height 24
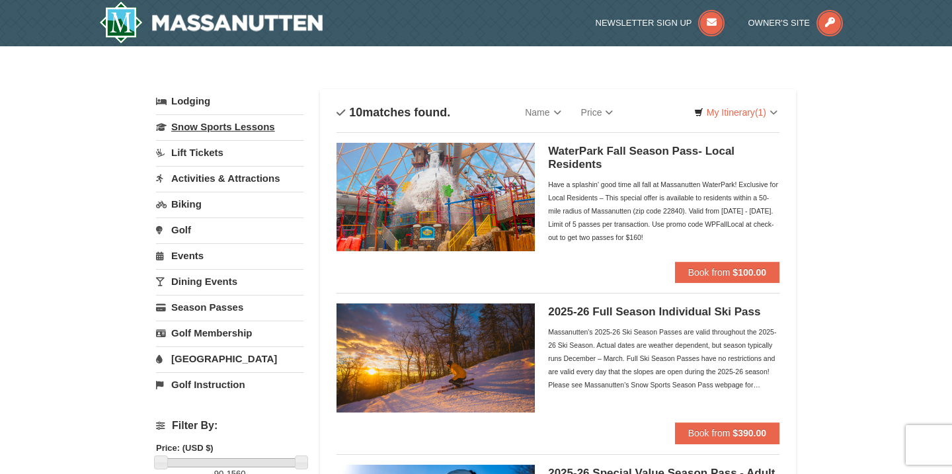
click at [210, 124] on link "Snow Sports Lessons" at bounding box center [230, 126] width 148 height 24
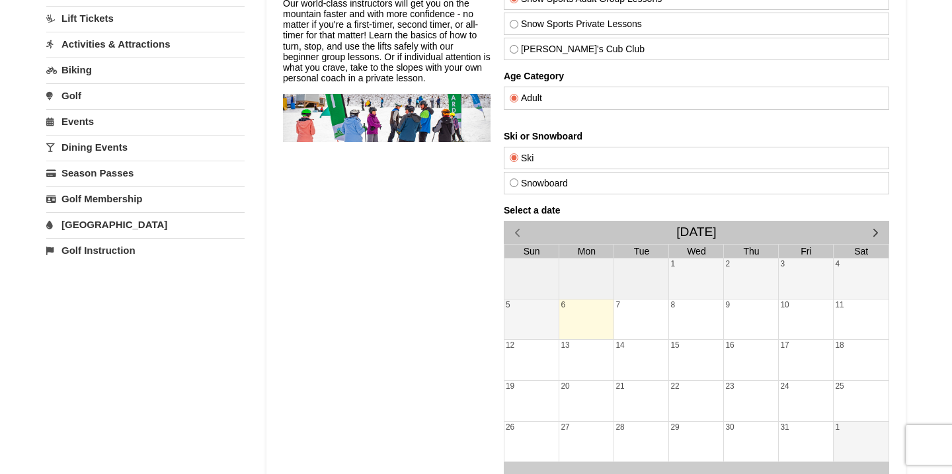
scroll to position [187, 0]
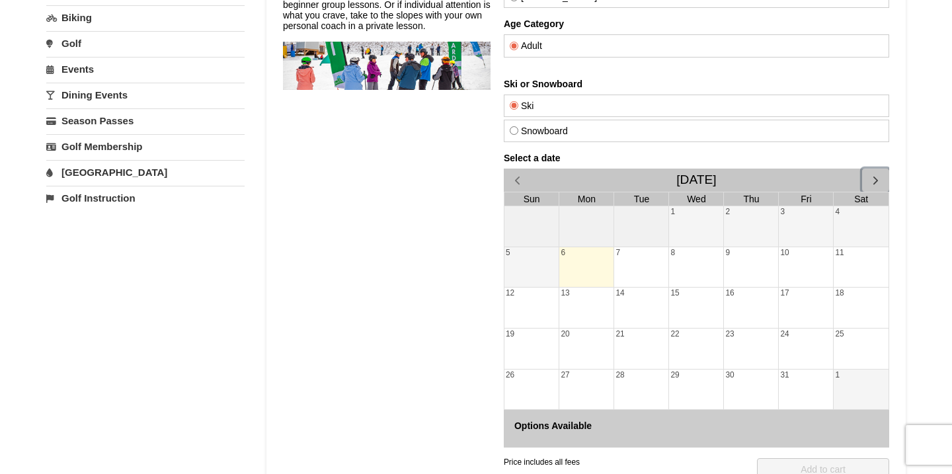
click at [878, 182] on span "button" at bounding box center [876, 180] width 14 height 14
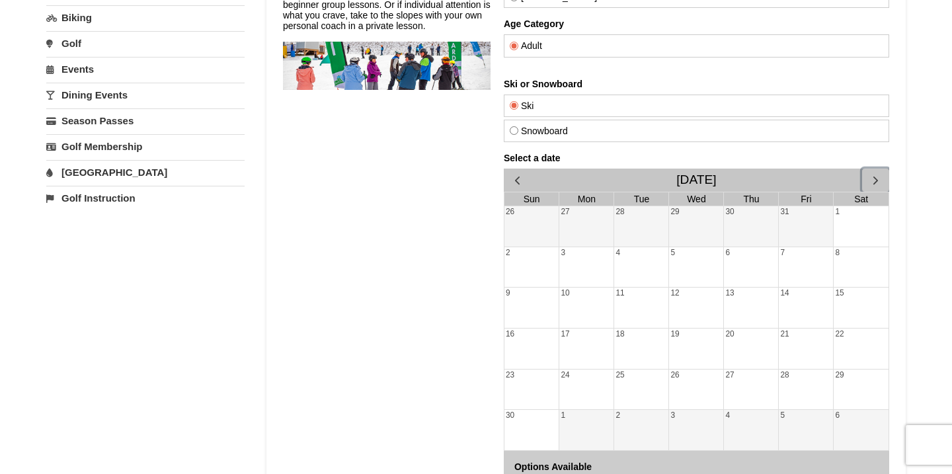
click at [878, 182] on span "button" at bounding box center [876, 180] width 14 height 14
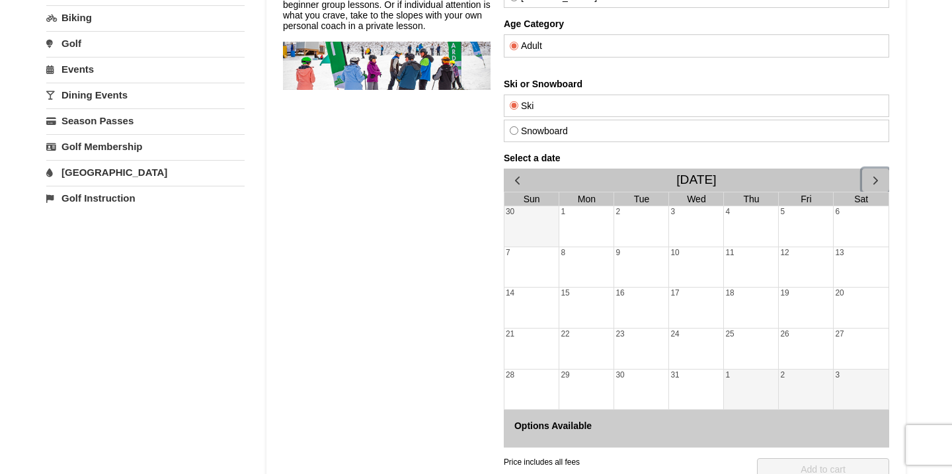
click at [878, 182] on span "button" at bounding box center [876, 180] width 14 height 14
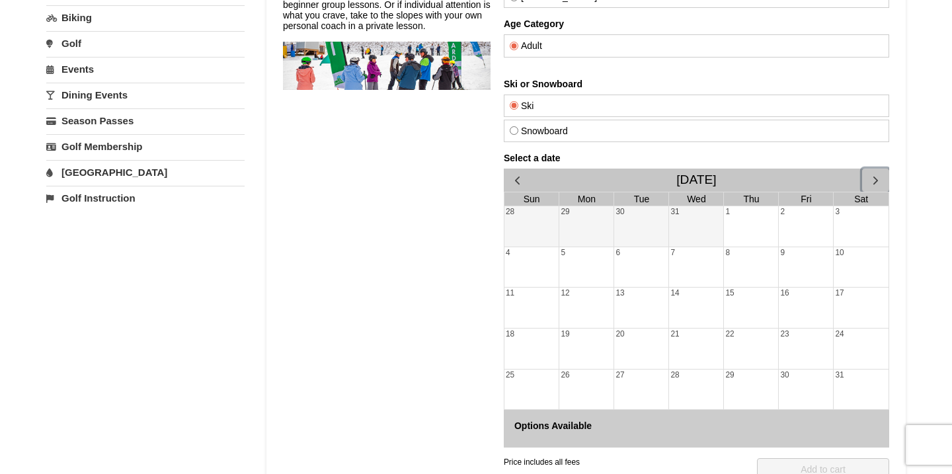
click at [878, 182] on span "button" at bounding box center [876, 180] width 14 height 14
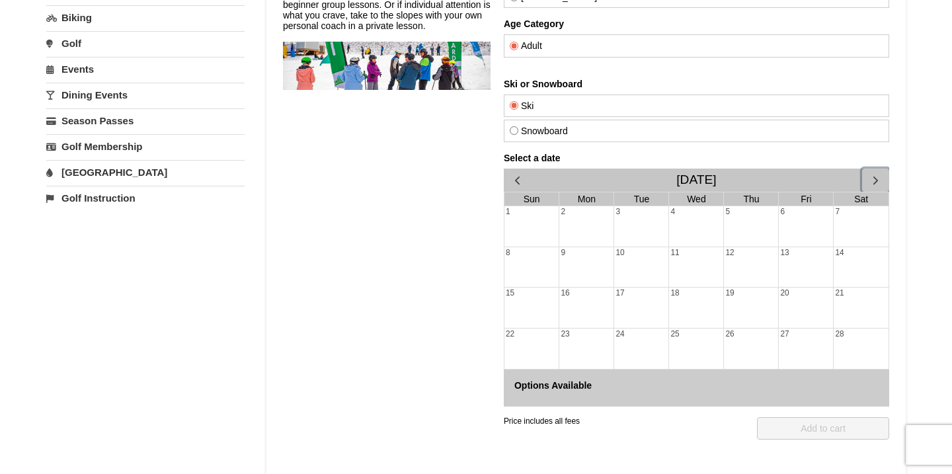
click at [843, 263] on div "14" at bounding box center [861, 267] width 55 height 40
click at [875, 175] on span "button" at bounding box center [876, 180] width 14 height 14
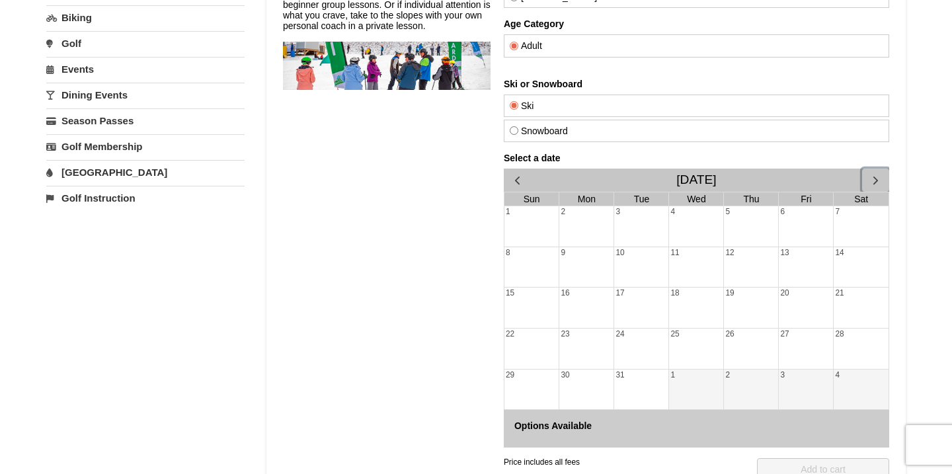
click at [875, 175] on span "button" at bounding box center [876, 180] width 14 height 14
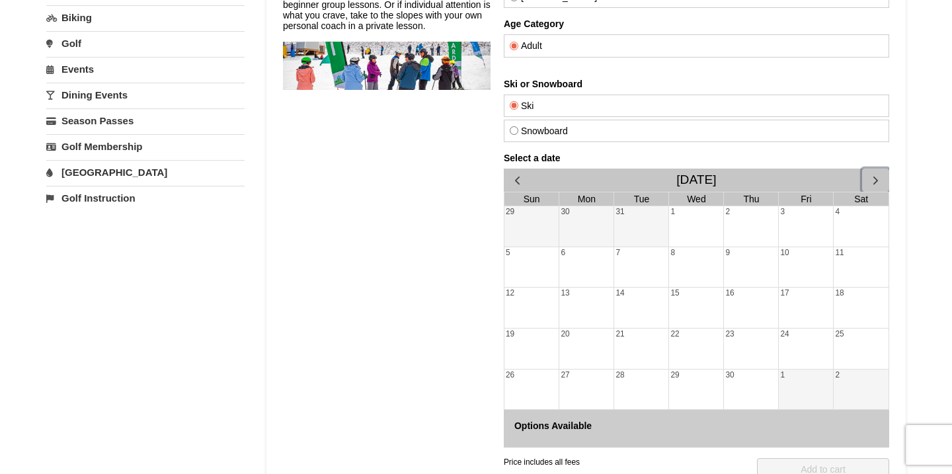
click at [875, 175] on span "button" at bounding box center [876, 180] width 14 height 14
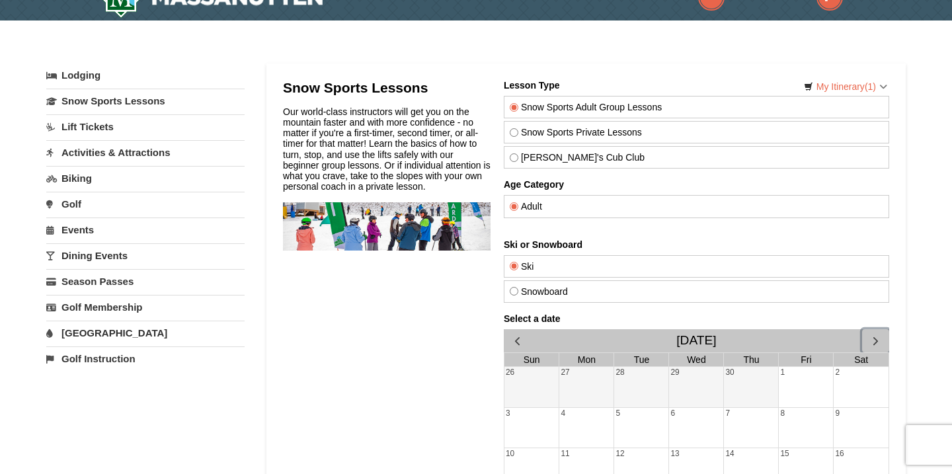
scroll to position [0, 0]
